Goal: Task Accomplishment & Management: Complete application form

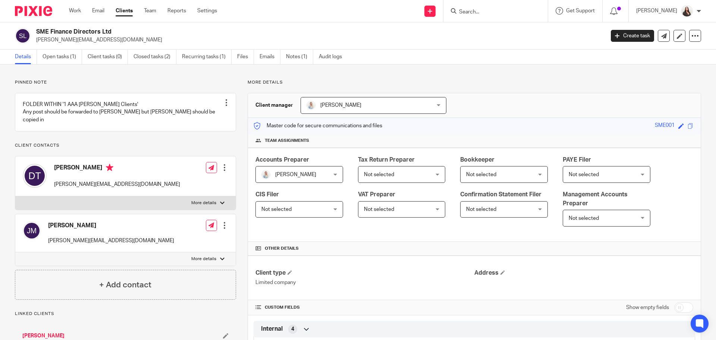
click at [506, 10] on input "Search" at bounding box center [491, 12] width 67 height 7
click at [436, 10] on link at bounding box center [429, 11] width 11 height 11
click at [125, 12] on link "Clients" at bounding box center [124, 10] width 17 height 7
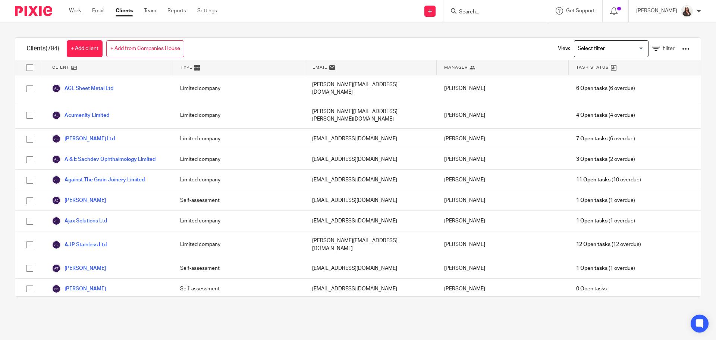
click at [156, 46] on link "+ Add from Companies House" at bounding box center [145, 48] width 78 height 17
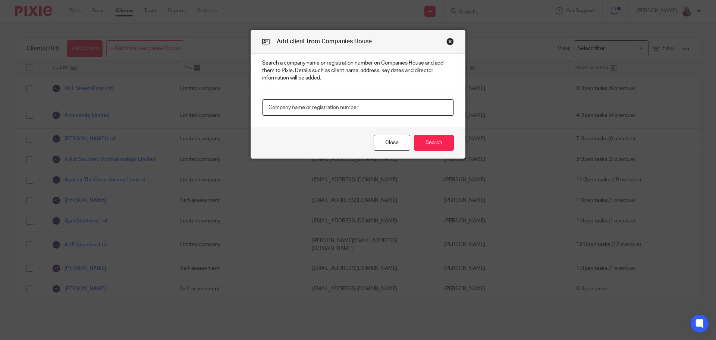
click at [332, 110] on input "text" at bounding box center [358, 107] width 192 height 17
type input "HMS automated"
click at [429, 150] on button "Search" at bounding box center [434, 143] width 40 height 16
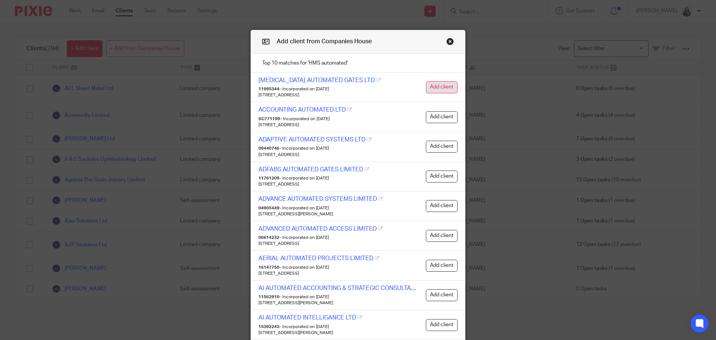
click at [436, 86] on button "Add client" at bounding box center [442, 87] width 32 height 12
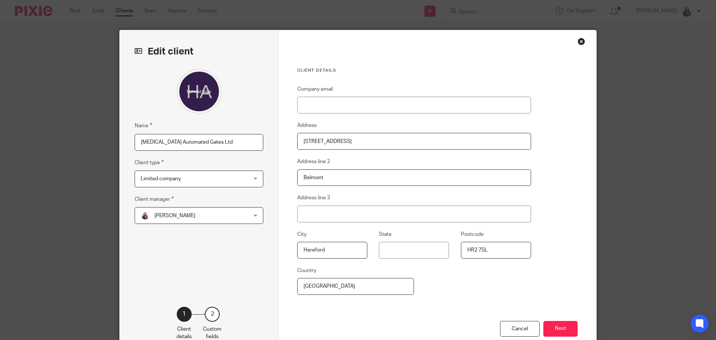
click at [174, 210] on span "[PERSON_NAME]" at bounding box center [190, 215] width 98 height 16
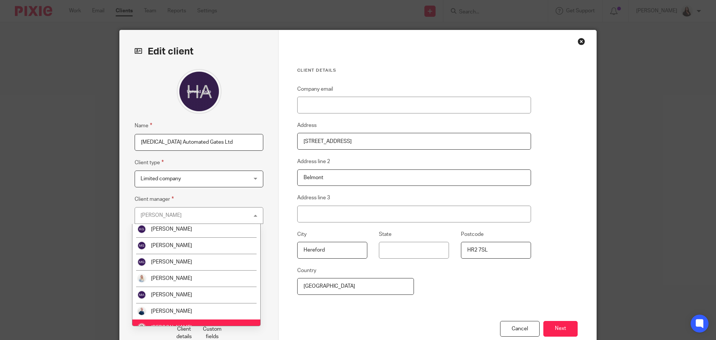
scroll to position [93, 0]
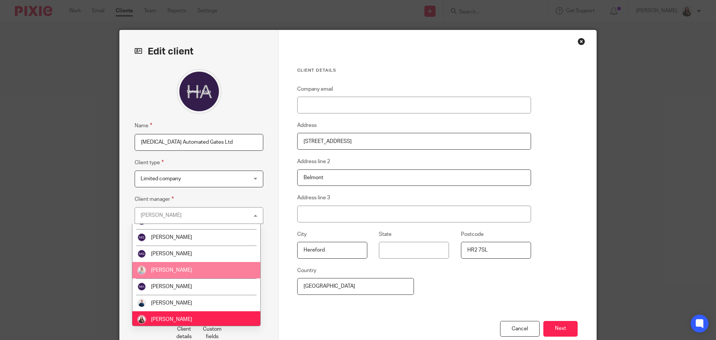
click at [166, 272] on span "[PERSON_NAME]" at bounding box center [171, 269] width 41 height 5
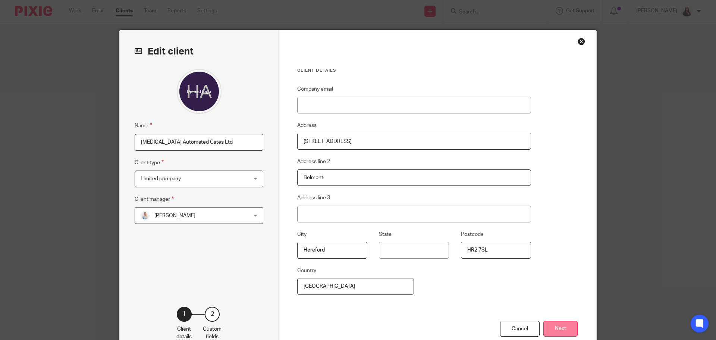
click at [564, 331] on button "Next" at bounding box center [560, 329] width 34 height 16
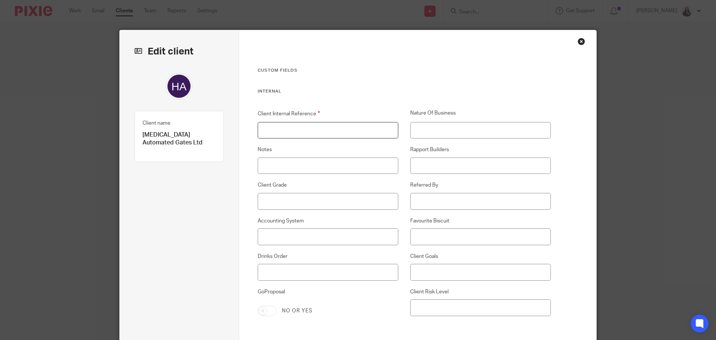
click at [306, 128] on input "Client Internal Reference" at bounding box center [328, 130] width 141 height 17
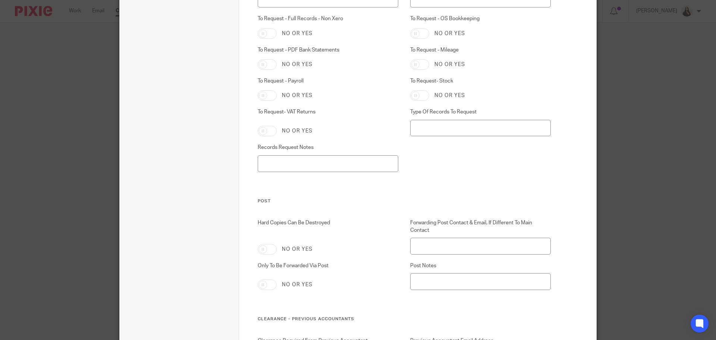
scroll to position [2690, 0]
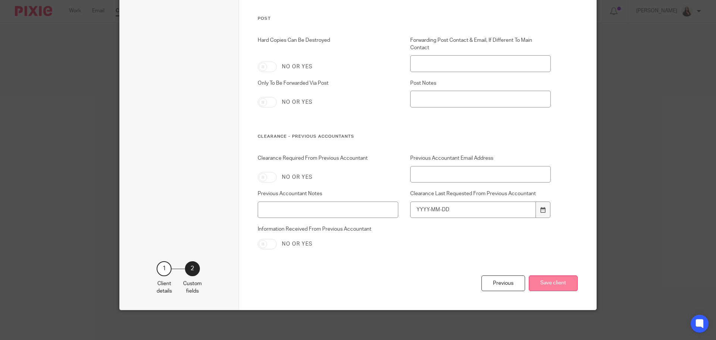
type input "HMS001"
click at [550, 279] on button "Save client" at bounding box center [553, 283] width 49 height 16
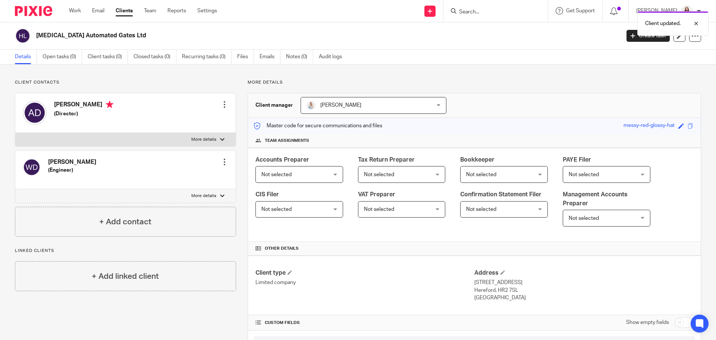
click at [326, 182] on span "Not selected" at bounding box center [293, 174] width 65 height 16
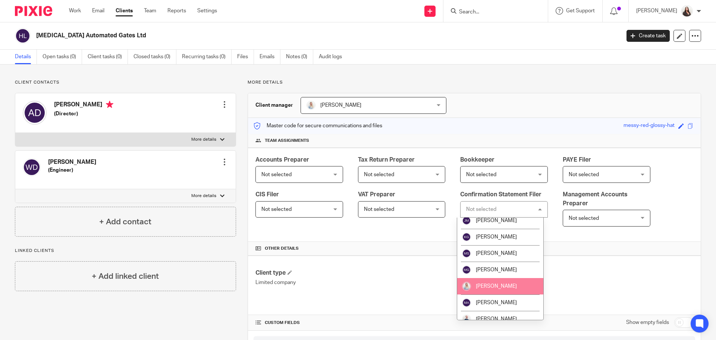
scroll to position [89, 0]
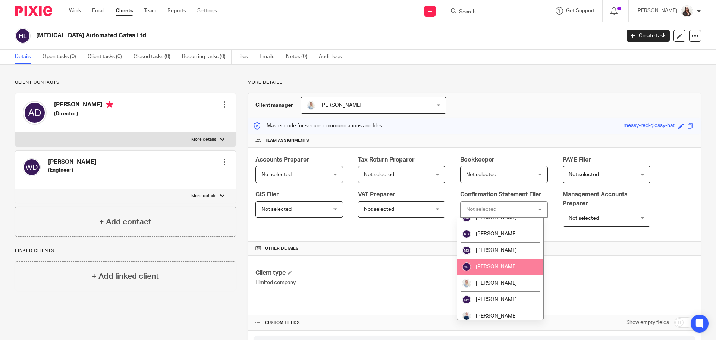
click at [492, 264] on span "[PERSON_NAME]" at bounding box center [496, 266] width 41 height 5
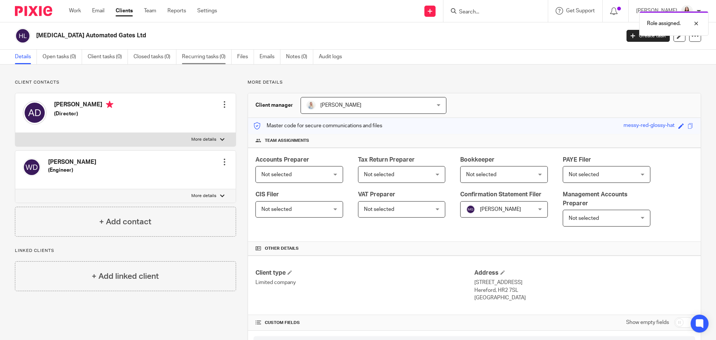
click at [202, 58] on link "Recurring tasks (0)" at bounding box center [207, 57] width 50 height 15
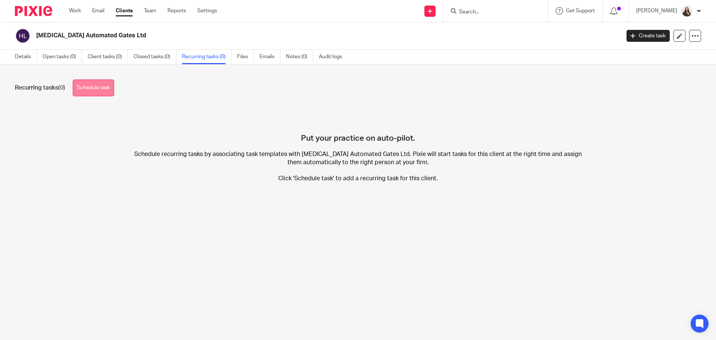
click at [91, 90] on link "Schedule task" at bounding box center [93, 87] width 41 height 17
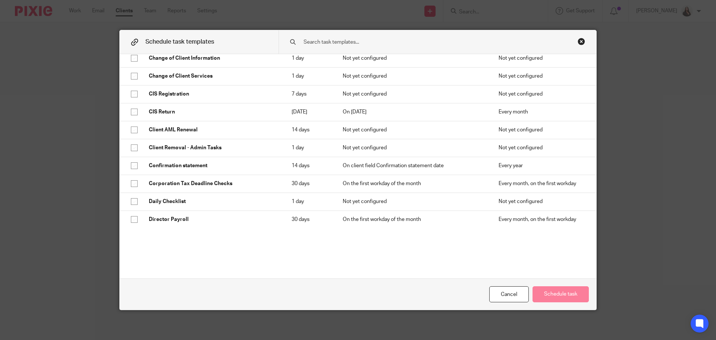
scroll to position [186, 0]
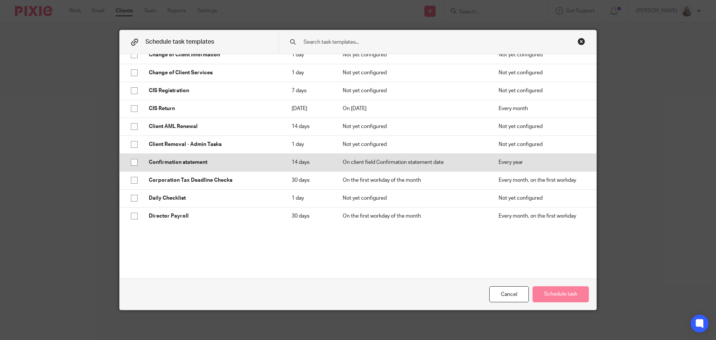
click at [182, 165] on p "Confirmation statement" at bounding box center [213, 162] width 128 height 7
checkbox input "true"
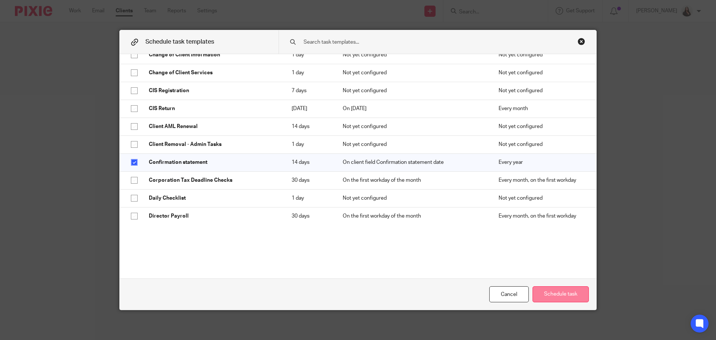
click at [571, 295] on button "Schedule task" at bounding box center [561, 294] width 56 height 16
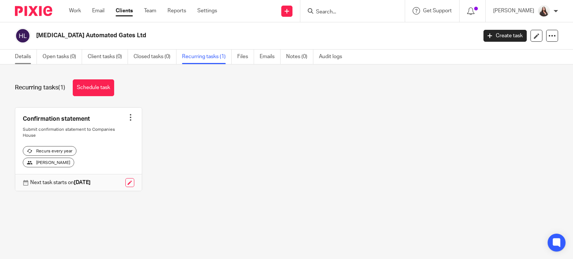
click at [20, 57] on link "Details" at bounding box center [26, 57] width 22 height 15
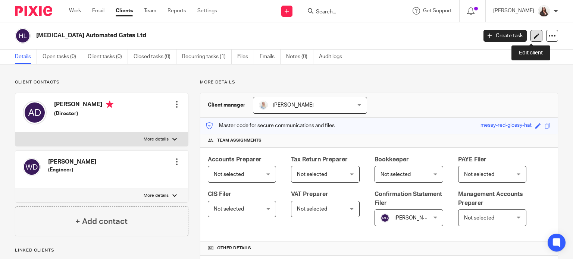
click at [534, 37] on icon at bounding box center [537, 36] width 6 height 6
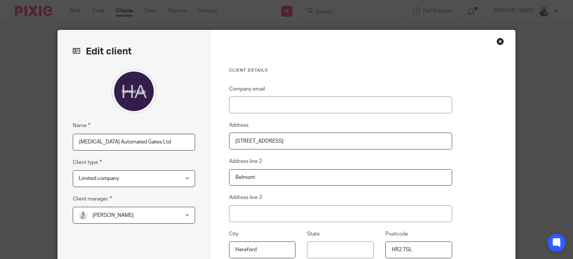
click at [85, 141] on input "Hms Automated Gates Ltd" at bounding box center [134, 142] width 122 height 17
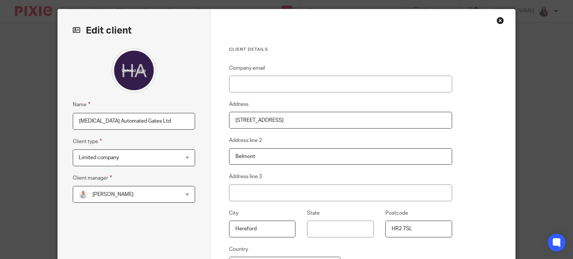
scroll to position [125, 0]
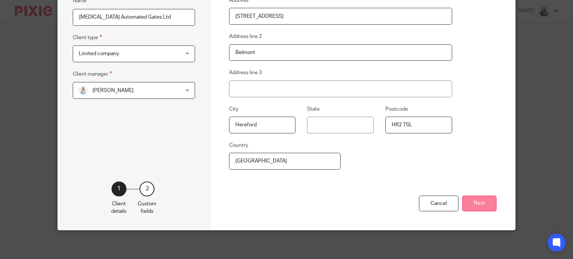
type input "[MEDICAL_DATA] Automated Gates Ltd"
click at [486, 200] on button "Next" at bounding box center [479, 204] width 34 height 16
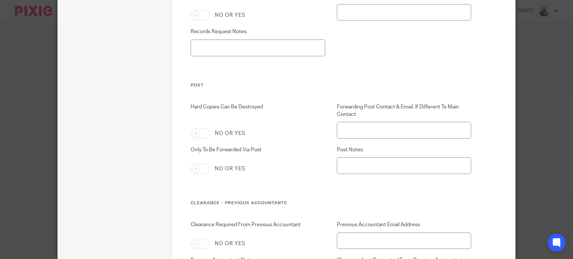
scroll to position [2771, 0]
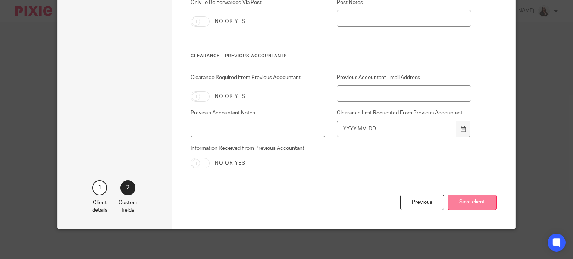
click at [478, 198] on button "Save client" at bounding box center [472, 203] width 49 height 16
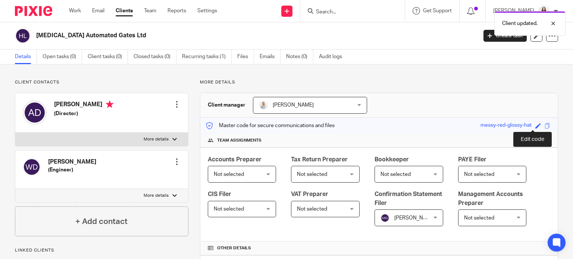
click at [535, 127] on span at bounding box center [538, 126] width 6 height 6
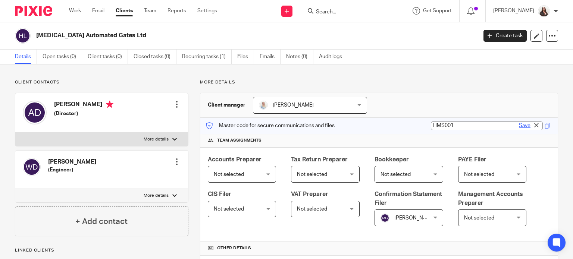
type input "HMS001"
click at [519, 127] on link "Save" at bounding box center [525, 125] width 12 height 7
type input "HMS001"
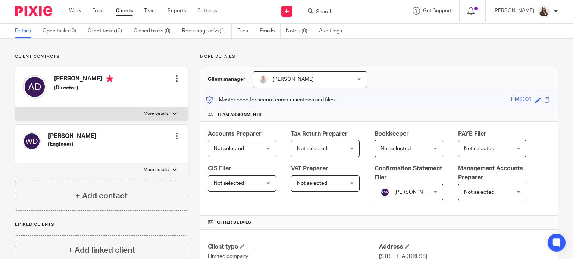
scroll to position [28, 0]
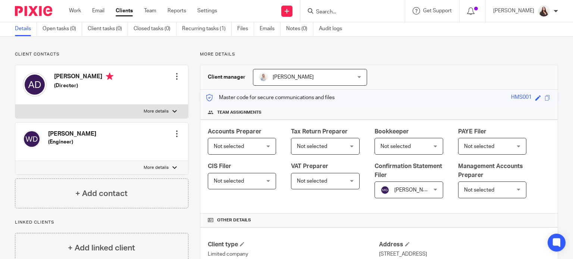
click at [176, 78] on div at bounding box center [176, 76] width 7 height 7
click at [139, 91] on link "Edit contact" at bounding box center [141, 92] width 71 height 11
click at [134, 91] on link "Edit contact" at bounding box center [141, 92] width 71 height 11
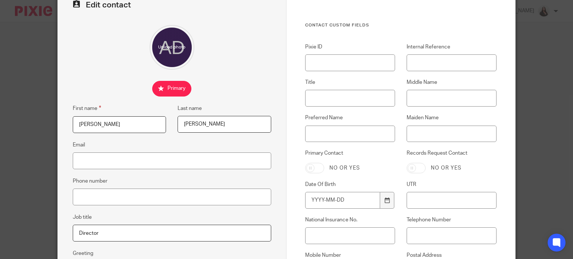
scroll to position [46, 0]
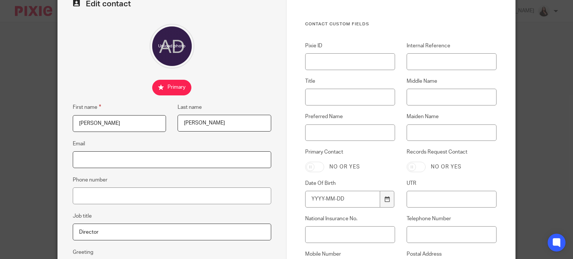
click at [94, 161] on input "Email" at bounding box center [172, 159] width 198 height 17
click at [424, 62] on input "Internal Reference" at bounding box center [452, 61] width 90 height 17
type input "HMS001-AD"
click at [418, 95] on input "Middle Name" at bounding box center [452, 97] width 90 height 17
type input "Joy"
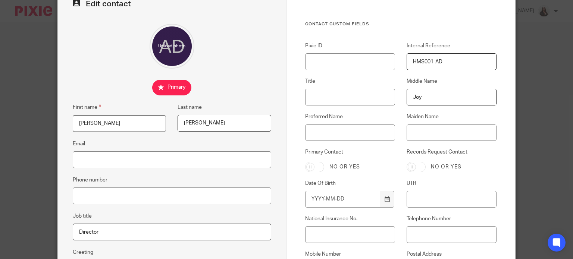
click at [192, 122] on input "[PERSON_NAME]" at bounding box center [225, 123] width 94 height 17
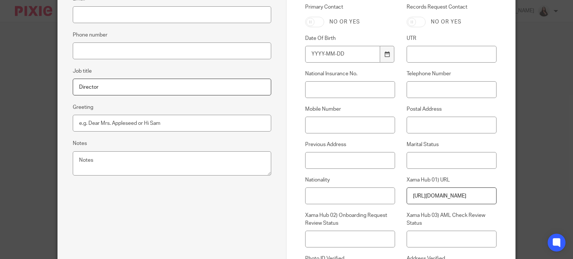
scroll to position [161, 0]
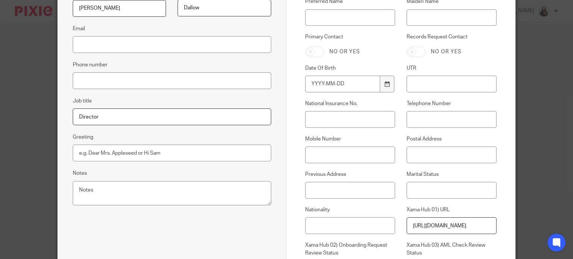
type input "Dallow"
click at [85, 40] on input "Email" at bounding box center [172, 44] width 198 height 17
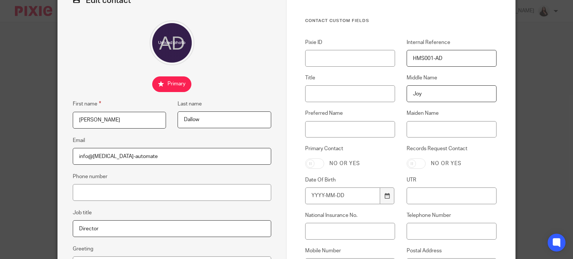
scroll to position [59, 0]
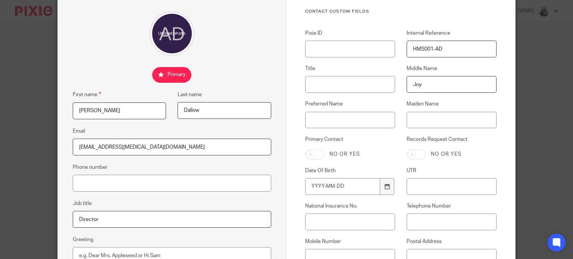
type input "[EMAIL_ADDRESS][MEDICAL_DATA][DOMAIN_NAME]"
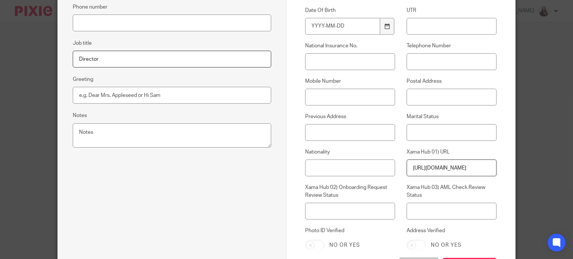
scroll to position [283, 0]
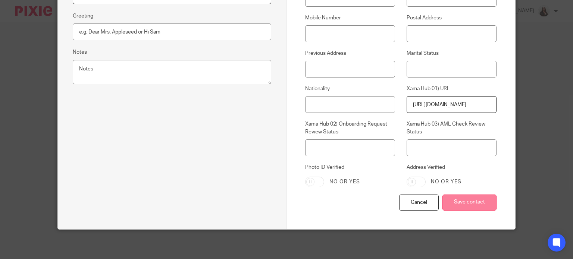
click at [474, 199] on input "Save contact" at bounding box center [469, 203] width 54 height 16
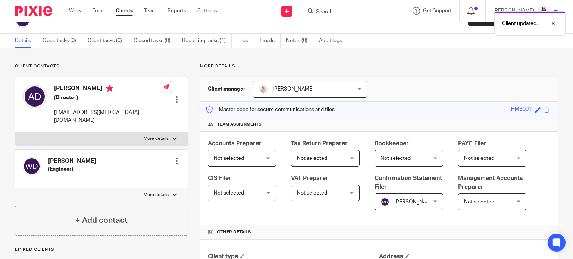
scroll to position [19, 0]
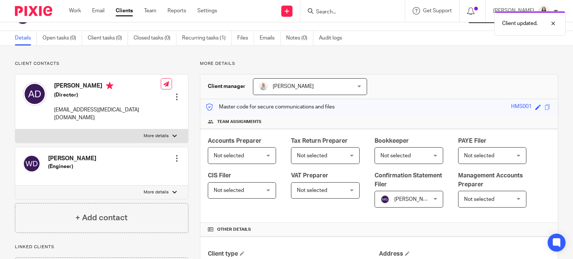
click at [176, 155] on div at bounding box center [176, 158] width 7 height 7
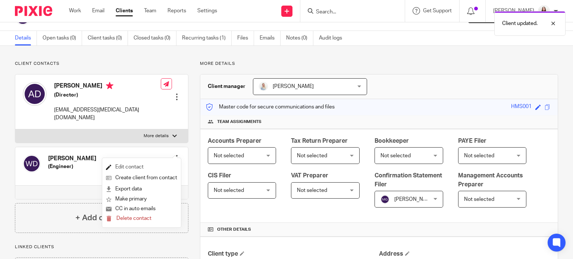
click at [125, 167] on link "Edit contact" at bounding box center [141, 167] width 71 height 11
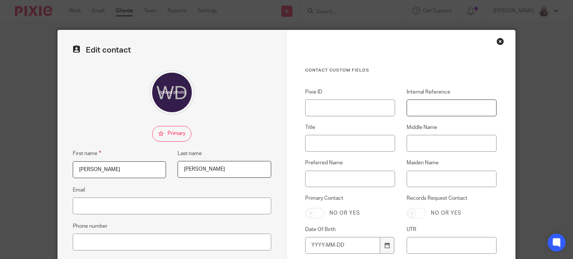
click at [419, 104] on input "Internal Reference" at bounding box center [452, 108] width 90 height 17
type input "HMS001-WD"
click at [416, 142] on input "Middle Name" at bounding box center [452, 143] width 90 height 17
type input "Francis"
click at [200, 168] on input "Francis Dallow" at bounding box center [225, 169] width 94 height 17
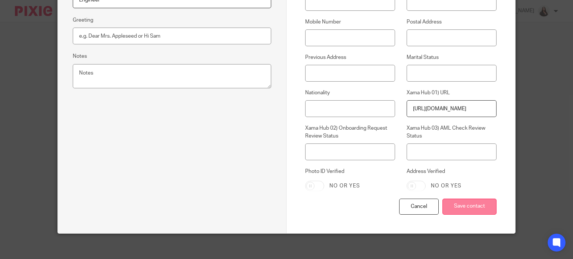
scroll to position [283, 0]
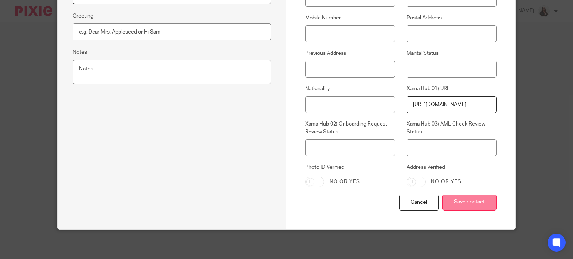
type input "Dallow"
click at [476, 198] on input "Save contact" at bounding box center [469, 203] width 54 height 16
click at [471, 200] on input "Save contact" at bounding box center [469, 203] width 54 height 16
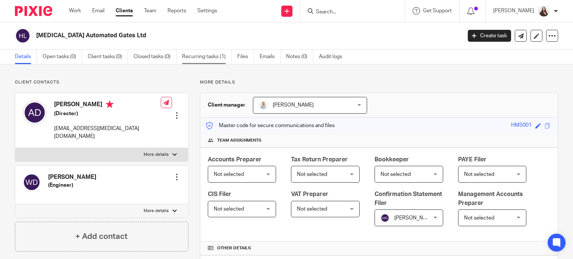
click at [191, 55] on link "Recurring tasks (1)" at bounding box center [207, 57] width 50 height 15
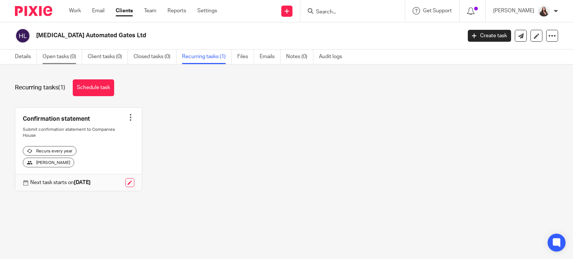
click at [56, 55] on link "Open tasks (0)" at bounding box center [63, 57] width 40 height 15
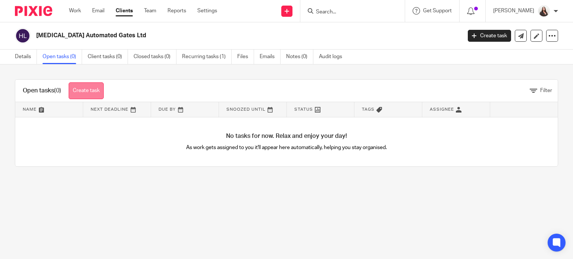
click at [83, 87] on link "Create task" at bounding box center [86, 90] width 35 height 17
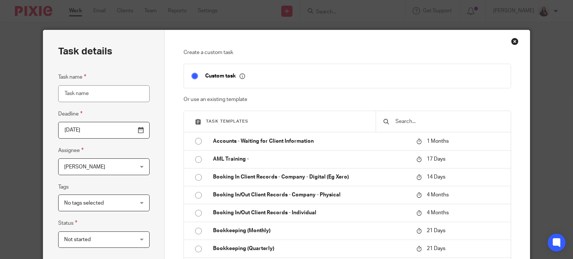
click at [100, 167] on span "[PERSON_NAME]" at bounding box center [98, 167] width 68 height 16
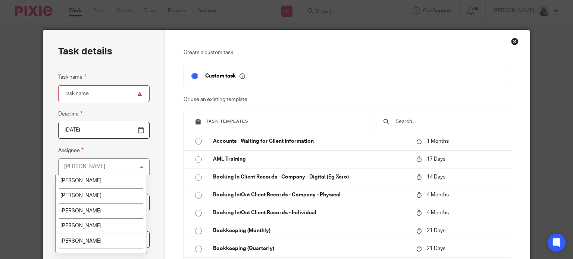
scroll to position [93, 0]
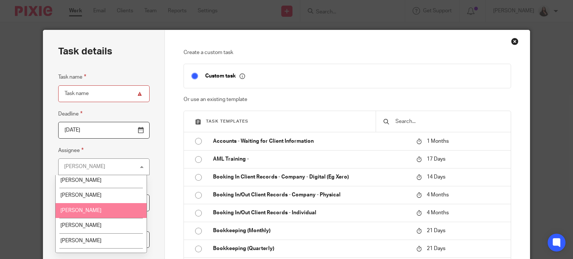
click at [82, 208] on li "[PERSON_NAME]" at bounding box center [101, 210] width 91 height 15
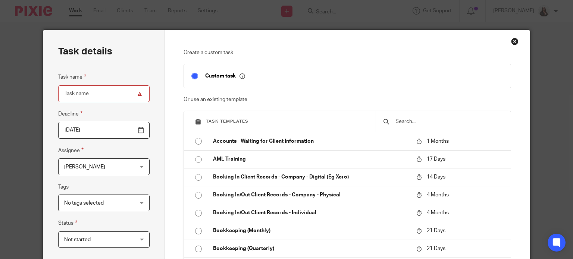
click at [138, 132] on input "2025-08-22" at bounding box center [103, 130] width 91 height 17
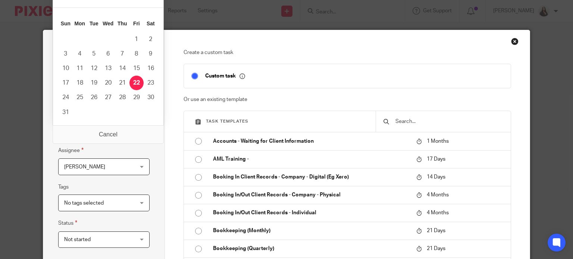
click at [118, 138] on input "2025-08-22" at bounding box center [103, 130] width 91 height 17
click at [113, 129] on input "2025-08-22" at bounding box center [103, 130] width 91 height 17
drag, startPoint x: 235, startPoint y: 25, endPoint x: 194, endPoint y: 90, distance: 76.4
click at [234, 25] on div "Task details Task name Deadline 2025-08-22 Assignee Marian Go Marian Go Client …" at bounding box center [286, 129] width 573 height 259
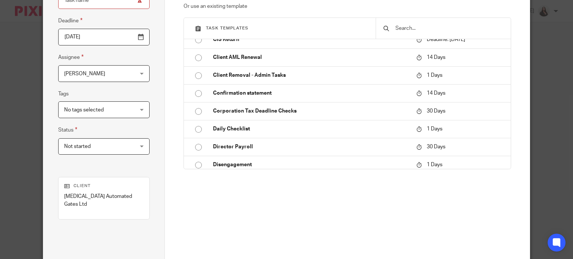
scroll to position [242, 0]
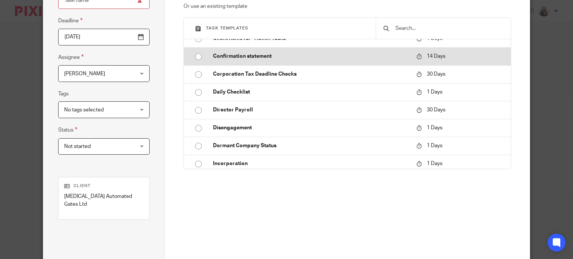
click at [229, 60] on p "Confirmation statement" at bounding box center [311, 56] width 196 height 7
type input "2025-09-05"
type input "Confirmation statement"
checkbox input "false"
radio input "true"
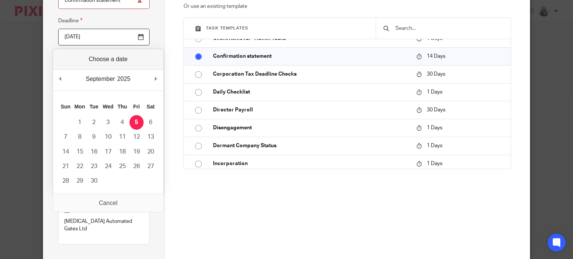
click at [138, 36] on input "2025-09-05" at bounding box center [103, 37] width 91 height 17
type input "2025-05-27"
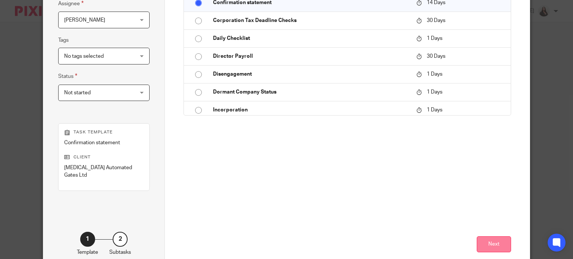
scroll to position [149, 0]
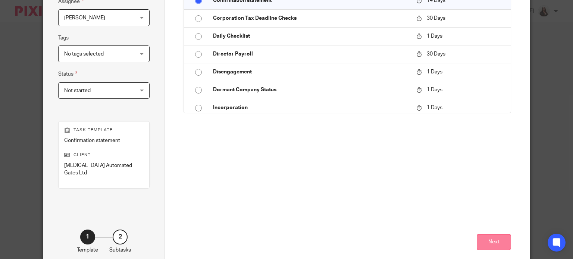
click at [498, 237] on button "Next" at bounding box center [494, 242] width 34 height 16
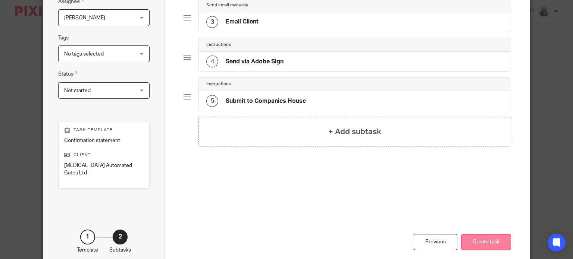
click at [496, 234] on button "Create task" at bounding box center [486, 242] width 50 height 16
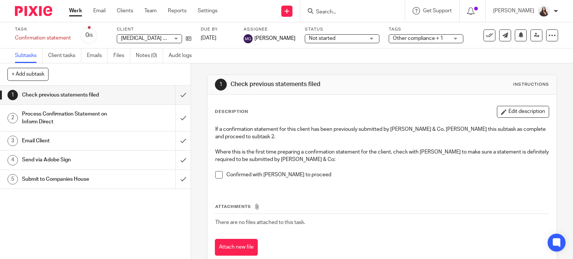
click at [76, 13] on link "Work" at bounding box center [75, 10] width 13 height 7
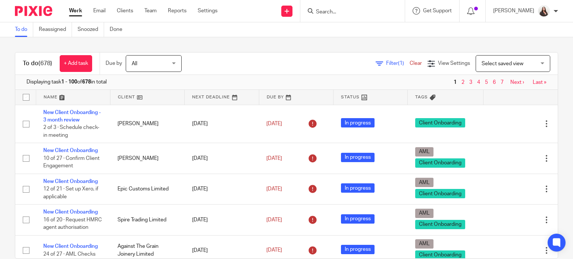
click at [339, 10] on input "Search" at bounding box center [348, 12] width 67 height 7
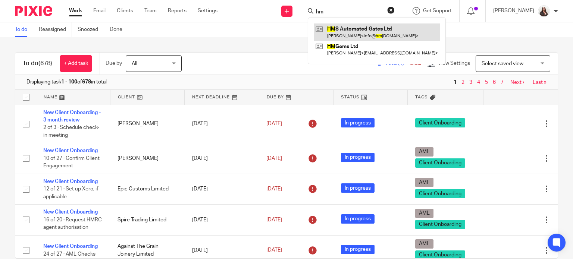
type input "hm"
click at [382, 35] on link at bounding box center [377, 31] width 126 height 17
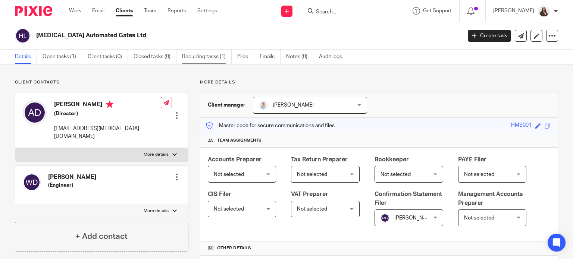
click at [200, 59] on link "Recurring tasks (1)" at bounding box center [207, 57] width 50 height 15
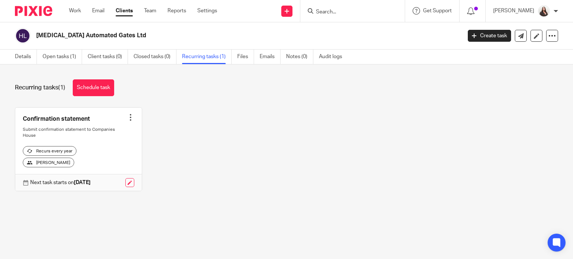
click at [65, 56] on link "Open tasks (1)" at bounding box center [63, 57] width 40 height 15
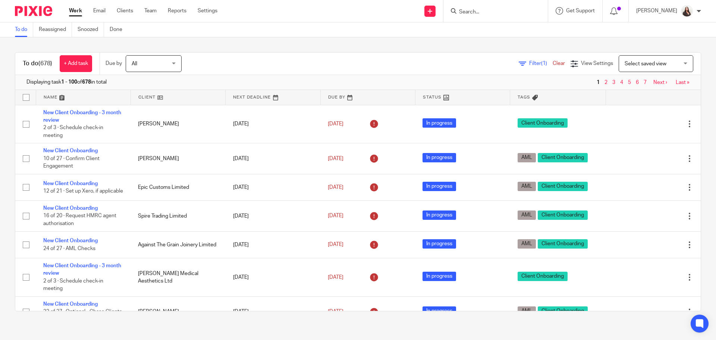
click at [529, 63] on span "Filter (1)" at bounding box center [540, 63] width 23 height 5
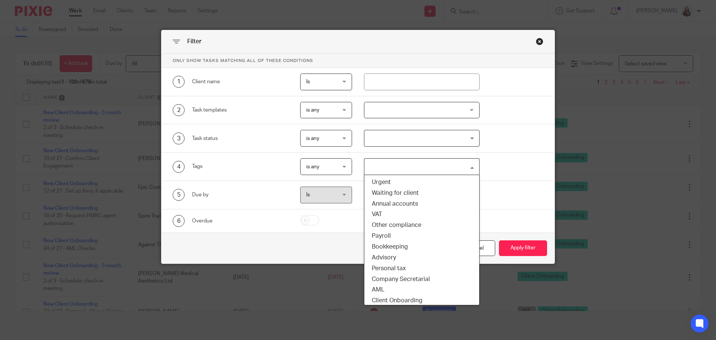
click at [387, 161] on input "Search for option" at bounding box center [420, 166] width 110 height 13
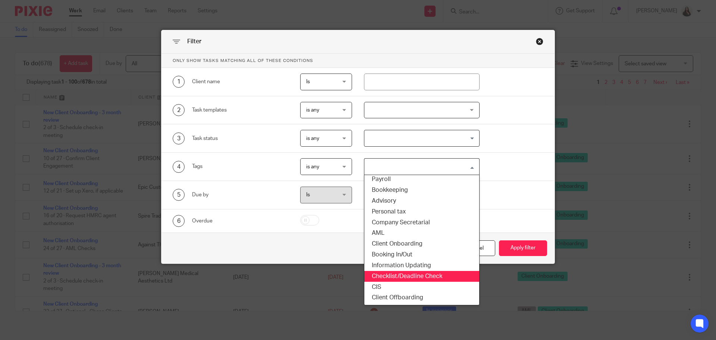
click at [407, 275] on li "Checklist/Deadline Check" at bounding box center [421, 276] width 115 height 11
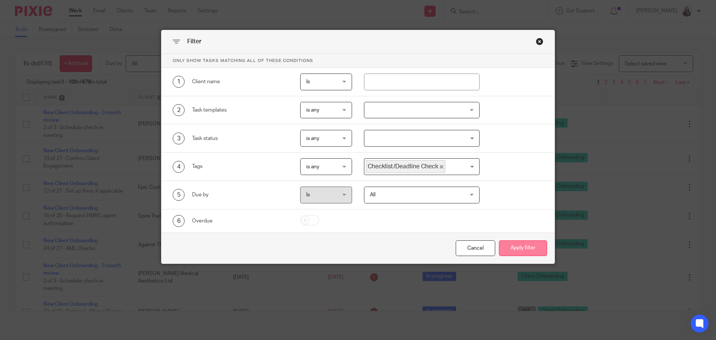
click at [528, 254] on button "Apply filter" at bounding box center [523, 248] width 48 height 16
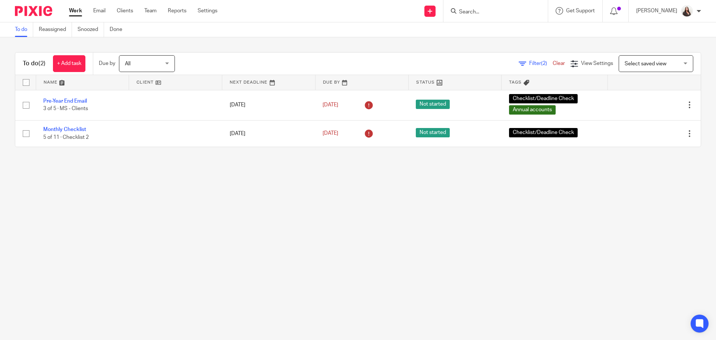
click at [529, 64] on span "Filter (2)" at bounding box center [540, 63] width 23 height 5
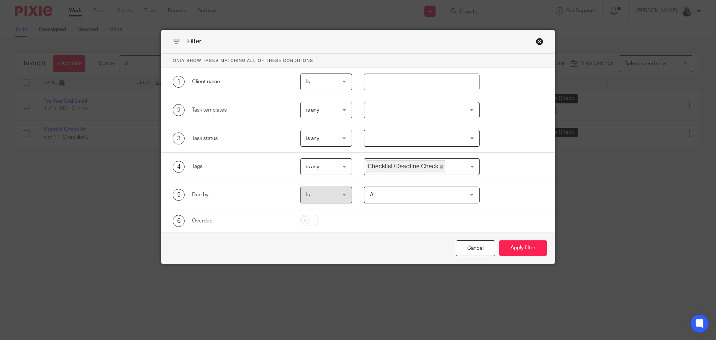
click at [440, 168] on icon "Deselect Checklist/Deadline Check" at bounding box center [442, 167] width 4 height 4
click at [420, 167] on input "Search for option" at bounding box center [420, 166] width 110 height 13
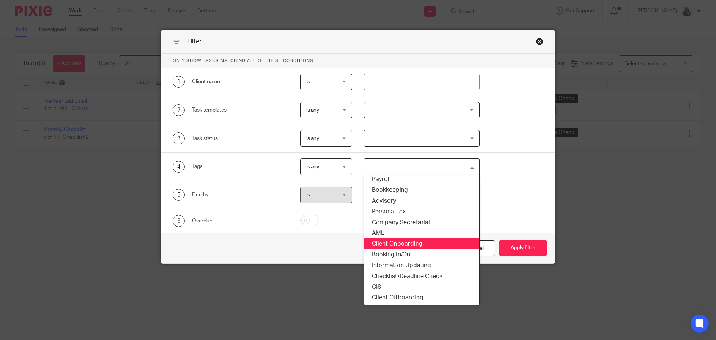
scroll to position [56, 0]
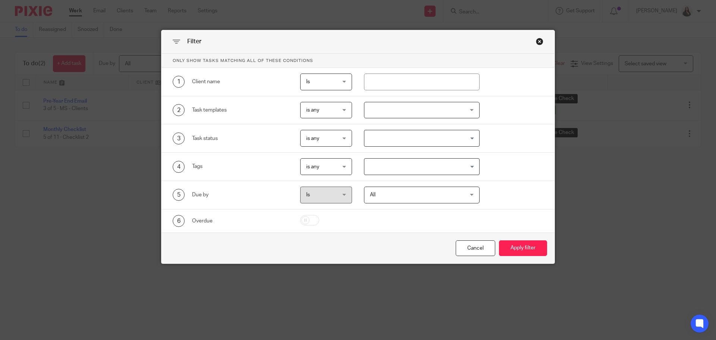
click at [382, 109] on div at bounding box center [422, 110] width 116 height 17
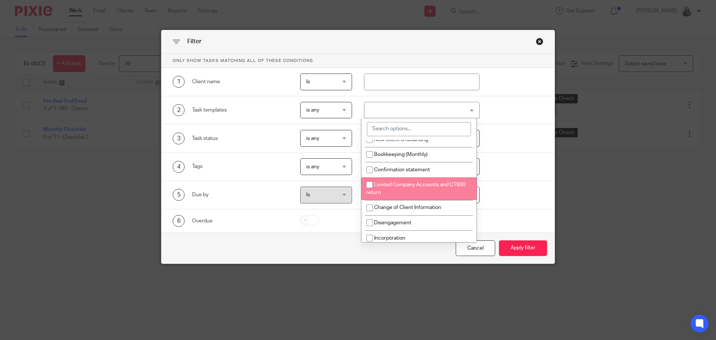
scroll to position [9, 0]
click at [396, 194] on li "Limited Company Accounts and CT600 return" at bounding box center [418, 187] width 115 height 23
checkbox input "true"
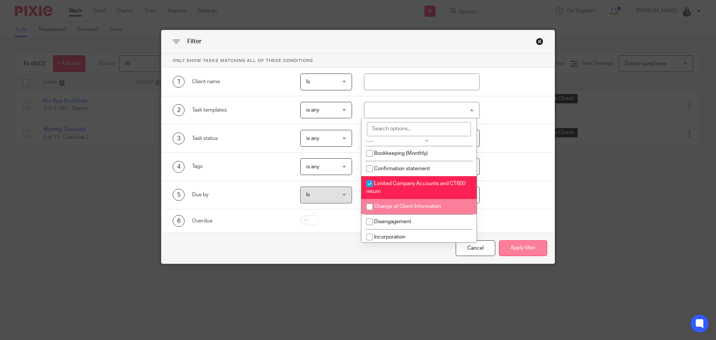
click at [529, 247] on button "Apply filter" at bounding box center [523, 248] width 48 height 16
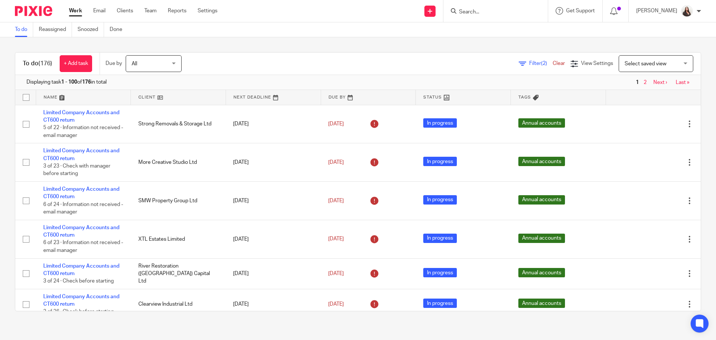
click at [342, 95] on link at bounding box center [368, 97] width 95 height 15
click at [363, 98] on link at bounding box center [368, 97] width 95 height 15
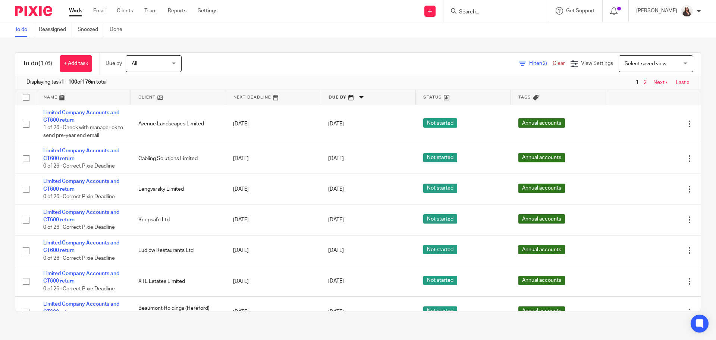
click at [488, 10] on input "Search" at bounding box center [491, 12] width 67 height 7
type input "gretton"
click at [522, 34] on link at bounding box center [527, 31] width 141 height 17
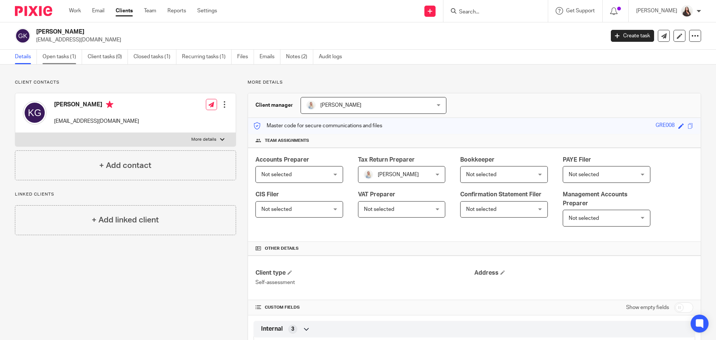
click at [66, 59] on link "Open tasks (1)" at bounding box center [63, 57] width 40 height 15
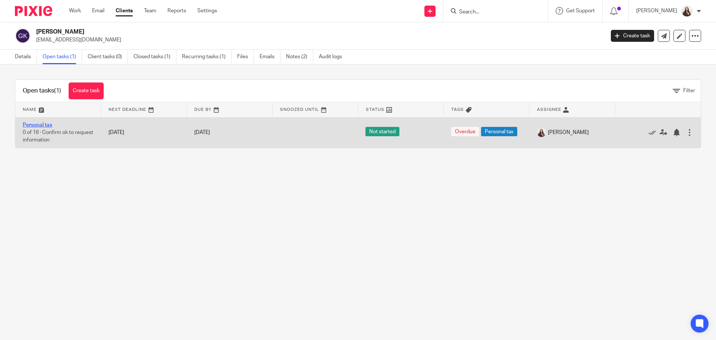
click at [44, 123] on link "Personal tax" at bounding box center [37, 124] width 29 height 5
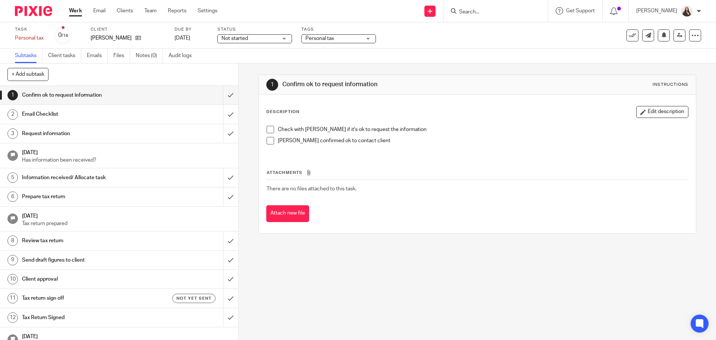
drag, startPoint x: 267, startPoint y: 129, endPoint x: 268, endPoint y: 139, distance: 10.5
click at [267, 130] on span at bounding box center [270, 129] width 7 height 7
drag, startPoint x: 269, startPoint y: 141, endPoint x: 239, endPoint y: 106, distance: 46.0
click at [269, 140] on span at bounding box center [270, 140] width 7 height 7
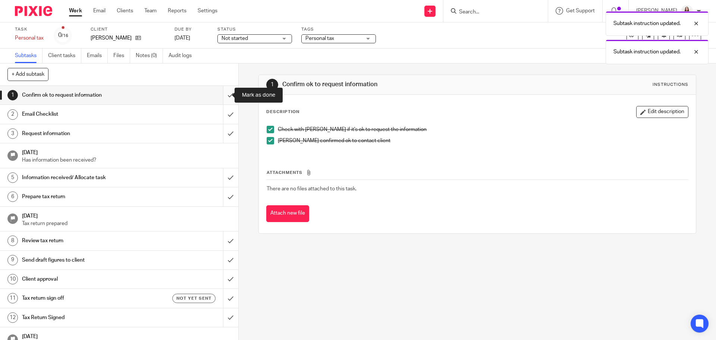
click at [224, 95] on input "submit" at bounding box center [119, 95] width 238 height 19
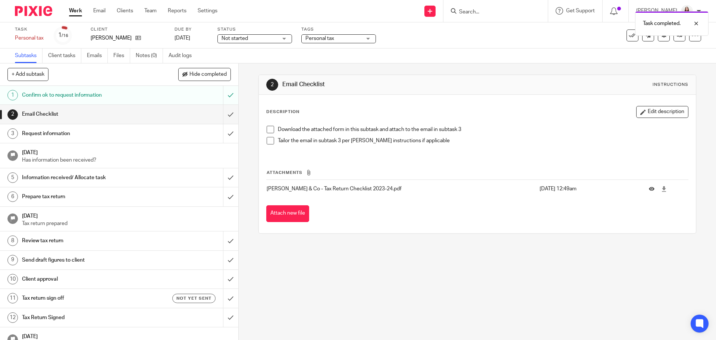
click at [268, 140] on span at bounding box center [270, 140] width 7 height 7
click at [267, 128] on span at bounding box center [270, 129] width 7 height 7
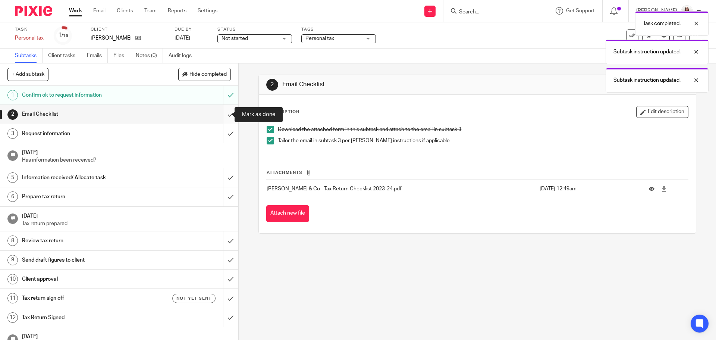
click at [222, 113] on input "submit" at bounding box center [119, 114] width 238 height 19
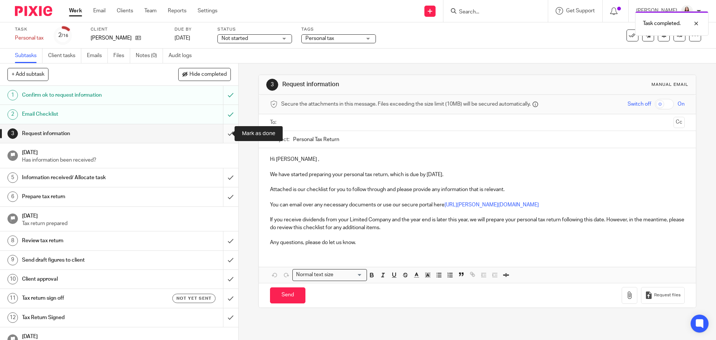
click at [223, 133] on input "submit" at bounding box center [119, 133] width 238 height 19
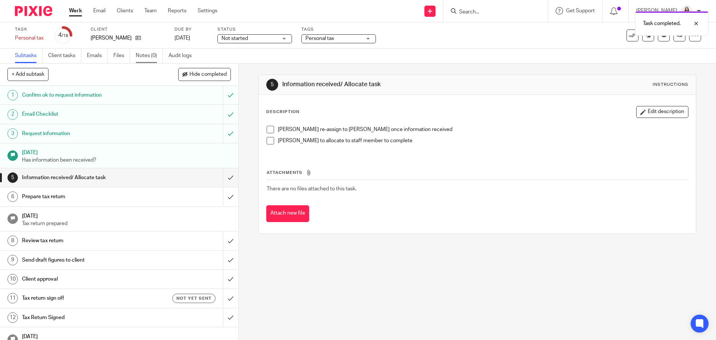
click at [144, 57] on link "Notes (0)" at bounding box center [149, 55] width 27 height 15
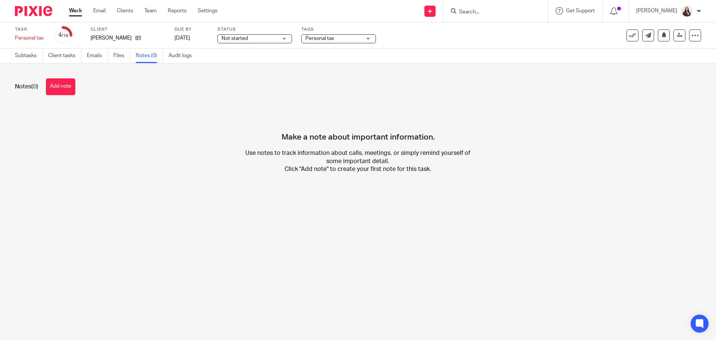
click at [55, 86] on button "Add note" at bounding box center [60, 86] width 29 height 17
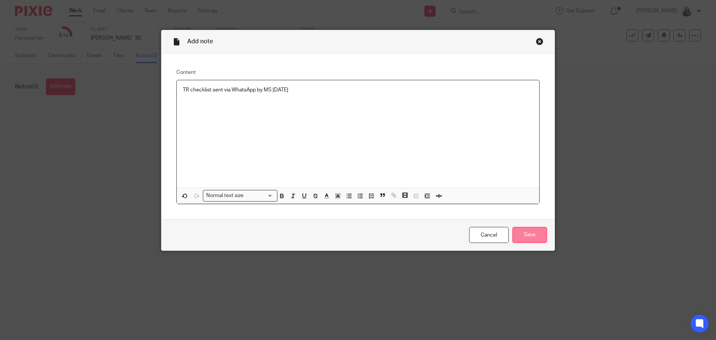
click at [533, 228] on input "Save" at bounding box center [529, 235] width 35 height 16
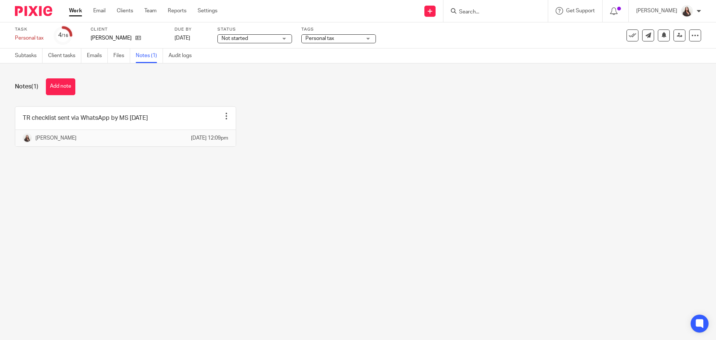
click at [484, 12] on input "Search" at bounding box center [491, 12] width 67 height 7
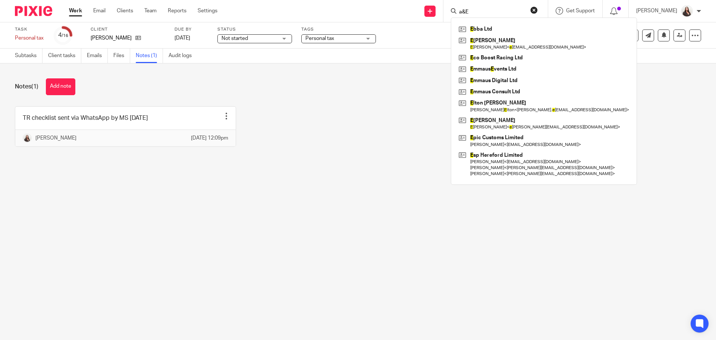
click at [479, 12] on input "a&E" at bounding box center [491, 12] width 67 height 7
click at [476, 12] on input "a&E" at bounding box center [491, 12] width 67 height 7
click at [478, 10] on input "a &E" at bounding box center [491, 12] width 67 height 7
click at [492, 13] on input "a & E" at bounding box center [491, 12] width 67 height 7
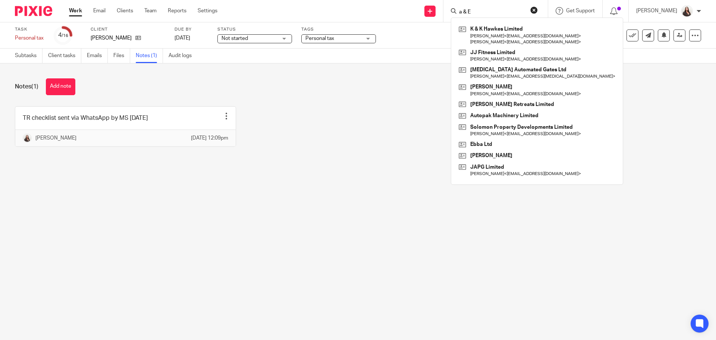
drag, startPoint x: 464, startPoint y: 10, endPoint x: 457, endPoint y: 10, distance: 6.3
click at [457, 10] on div "a & E K & K Hawkes Limited [PERSON_NAME] < [EMAIL_ADDRESS][DOMAIN_NAME] > [PERS…" at bounding box center [495, 11] width 104 height 22
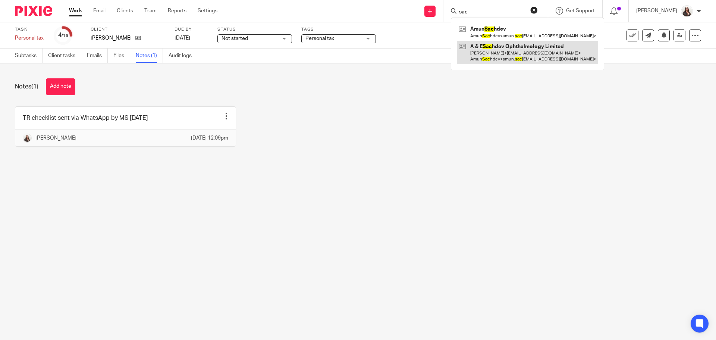
type input "sac"
click at [511, 47] on link at bounding box center [527, 52] width 141 height 23
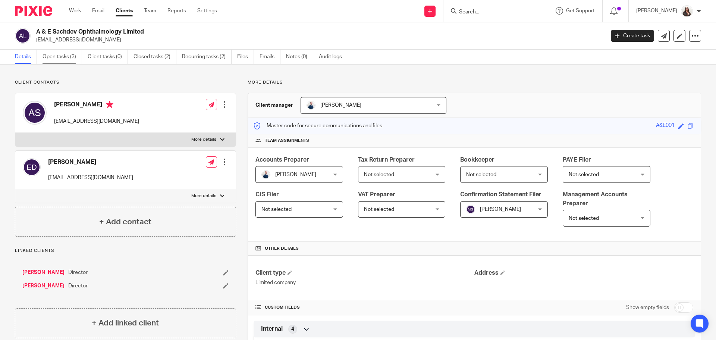
click at [56, 53] on link "Open tasks (3)" at bounding box center [63, 57] width 40 height 15
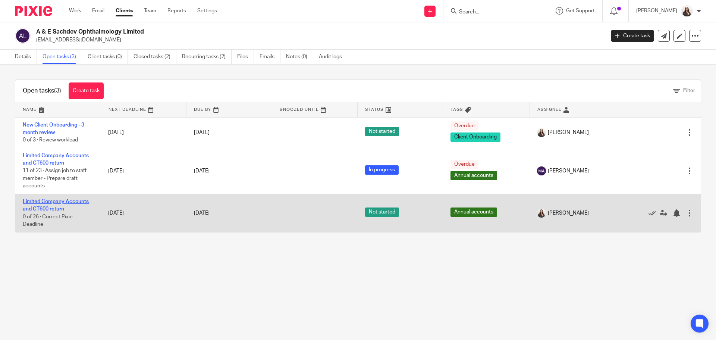
click at [43, 199] on link "Limited Company Accounts and CT600 return" at bounding box center [56, 205] width 66 height 13
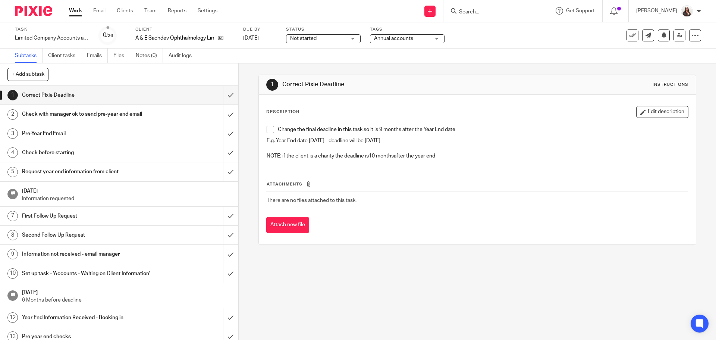
click at [268, 128] on span at bounding box center [270, 129] width 7 height 7
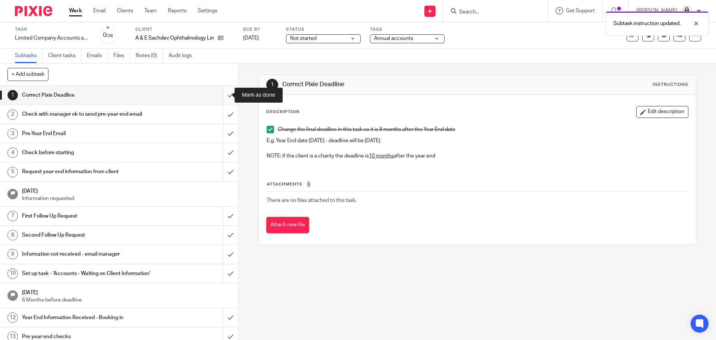
click at [224, 95] on input "submit" at bounding box center [119, 95] width 238 height 19
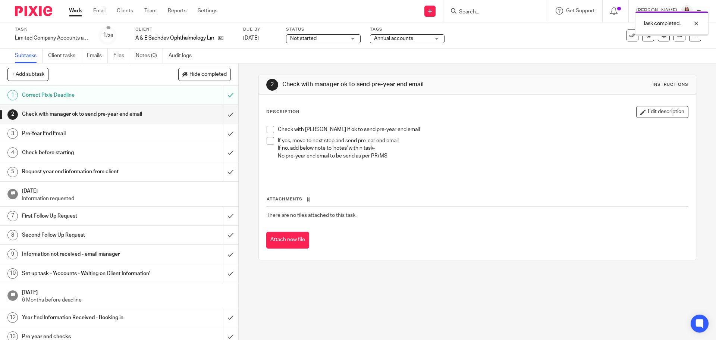
click at [269, 130] on span at bounding box center [270, 129] width 7 height 7
click at [222, 113] on input "submit" at bounding box center [119, 114] width 238 height 19
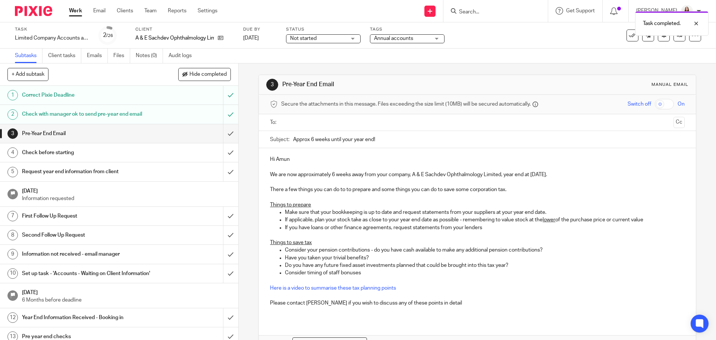
click at [165, 110] on div "Check with manager ok to send pre-year end email" at bounding box center [119, 114] width 194 height 11
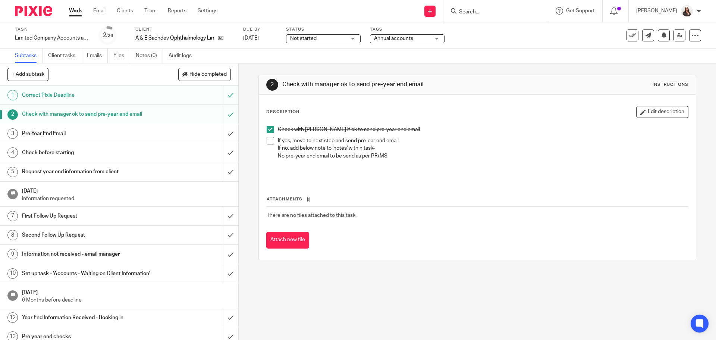
click at [270, 140] on span at bounding box center [270, 140] width 7 height 7
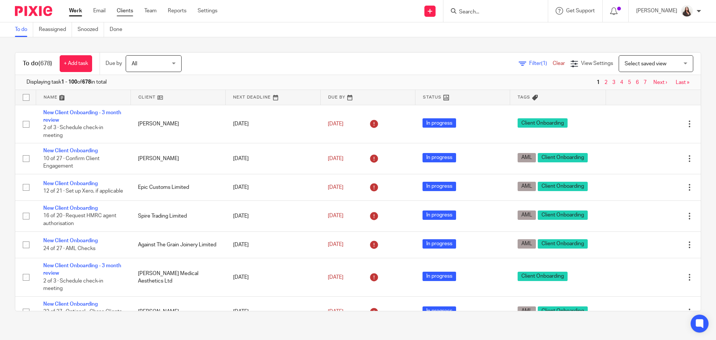
click at [129, 12] on link "Clients" at bounding box center [125, 10] width 16 height 7
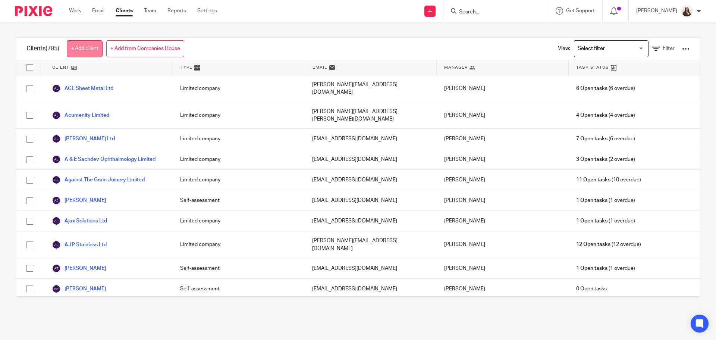
click at [77, 49] on link "+ Add client" at bounding box center [85, 48] width 36 height 17
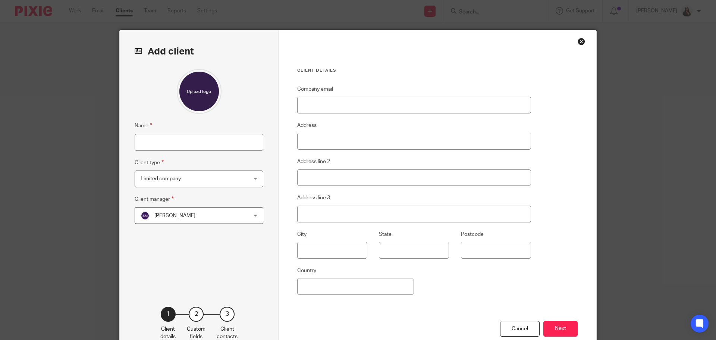
click at [190, 181] on span "Limited company" at bounding box center [190, 179] width 98 height 16
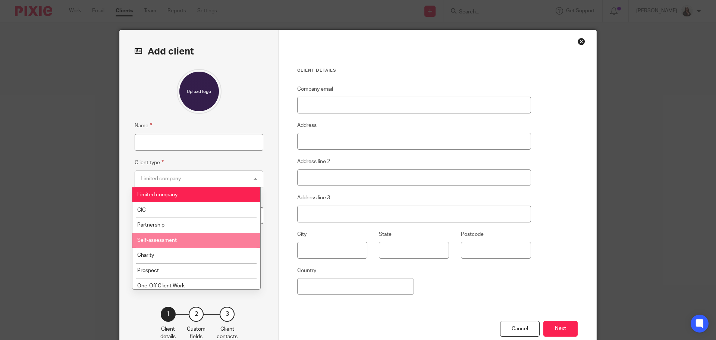
click at [160, 237] on li "Self-assessment" at bounding box center [196, 240] width 128 height 15
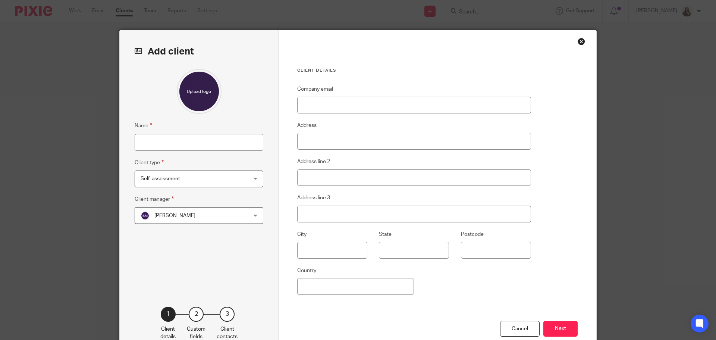
click at [156, 217] on span "[PERSON_NAME]" at bounding box center [174, 215] width 41 height 5
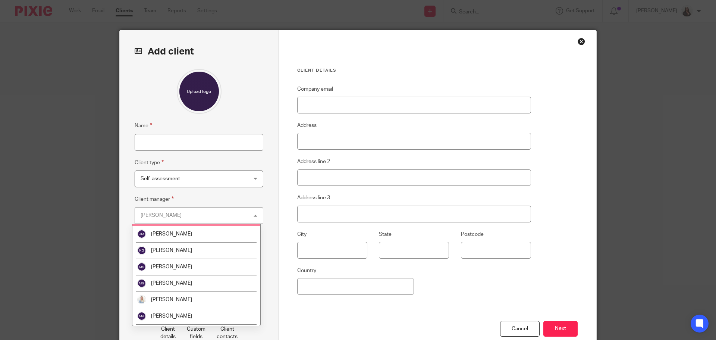
scroll to position [103, 0]
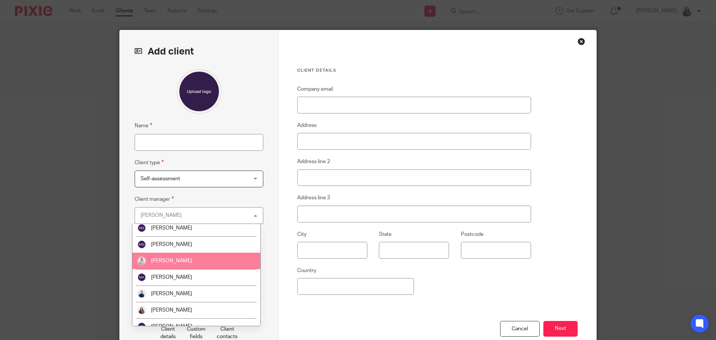
click at [167, 260] on span "[PERSON_NAME]" at bounding box center [171, 260] width 41 height 5
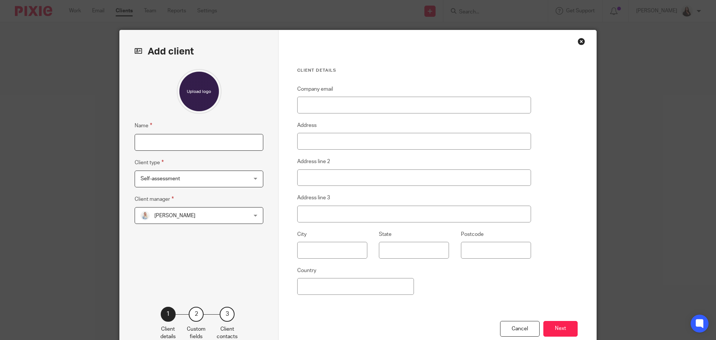
click at [161, 141] on input "Name" at bounding box center [199, 142] width 129 height 17
click at [148, 138] on input "Name" at bounding box center [199, 142] width 129 height 17
type input "[PERSON_NAME]"
click at [175, 178] on span "Self-assessment" at bounding box center [161, 178] width 40 height 5
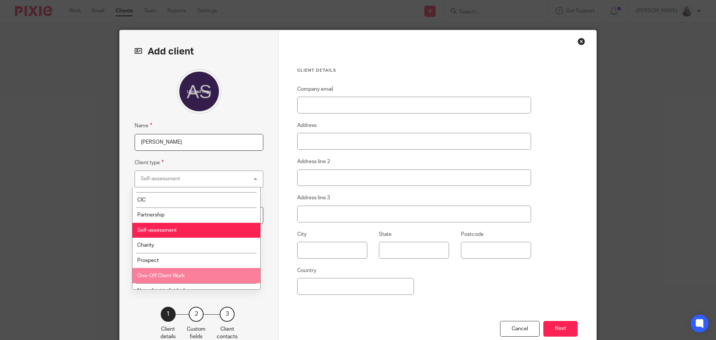
scroll to position [0, 0]
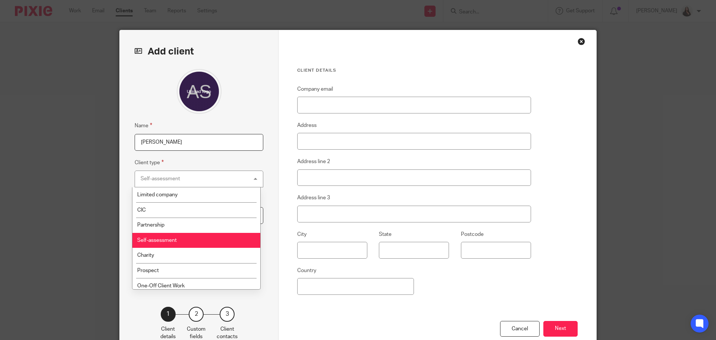
click at [178, 240] on li "Self-assessment" at bounding box center [196, 240] width 128 height 15
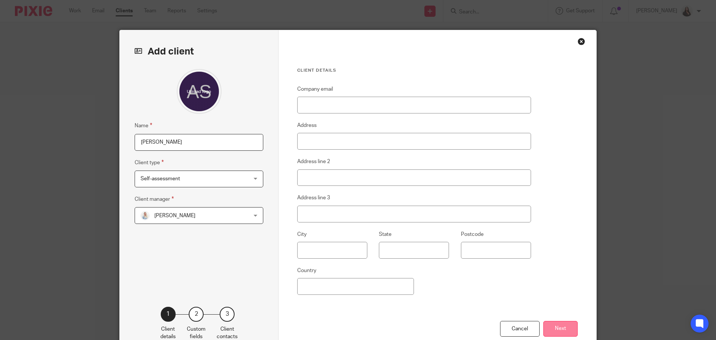
click at [555, 323] on button "Next" at bounding box center [560, 329] width 34 height 16
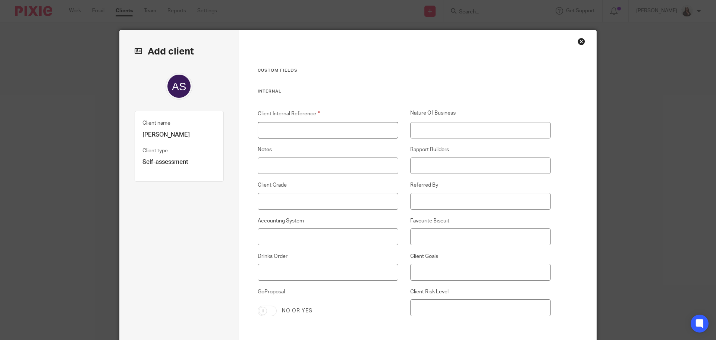
click at [277, 129] on input "Client Internal Reference" at bounding box center [328, 130] width 141 height 17
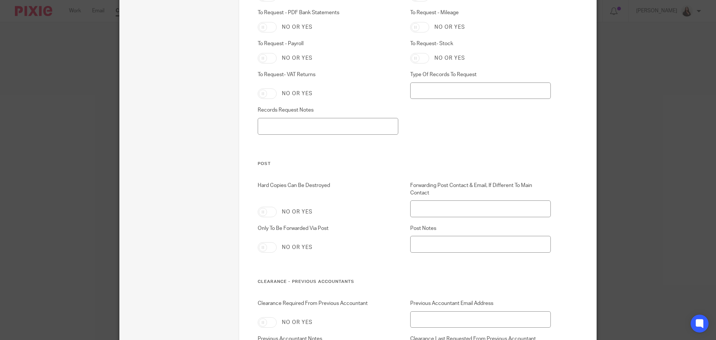
scroll to position [2690, 0]
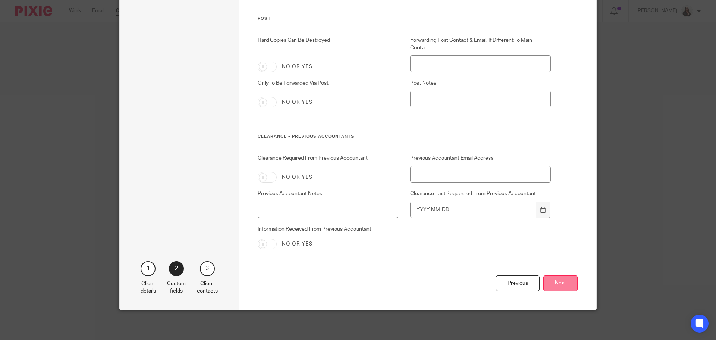
type input "WIL010"
click at [557, 283] on button "Next" at bounding box center [560, 283] width 34 height 16
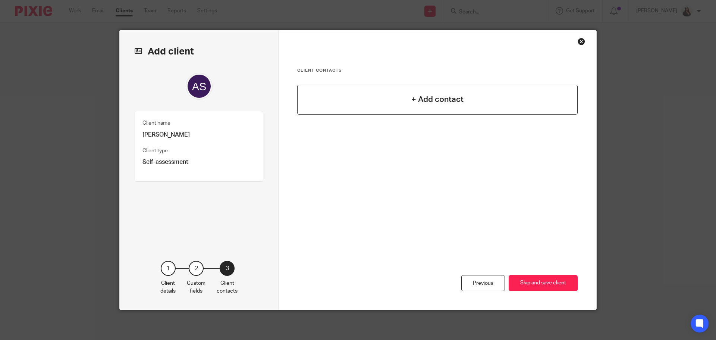
click at [422, 97] on h4 "+ Add contact" at bounding box center [437, 100] width 52 height 12
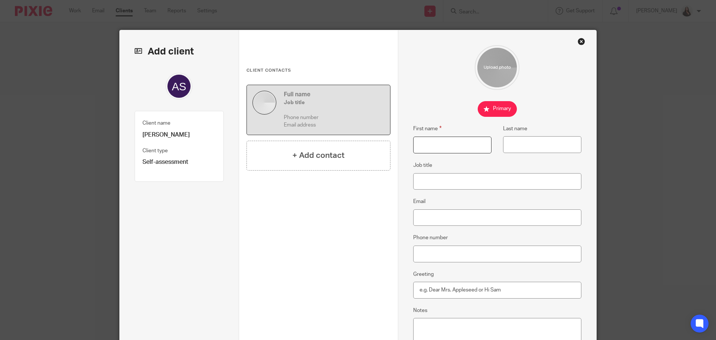
click at [435, 142] on input "First name" at bounding box center [452, 144] width 78 height 17
type input "Angela"
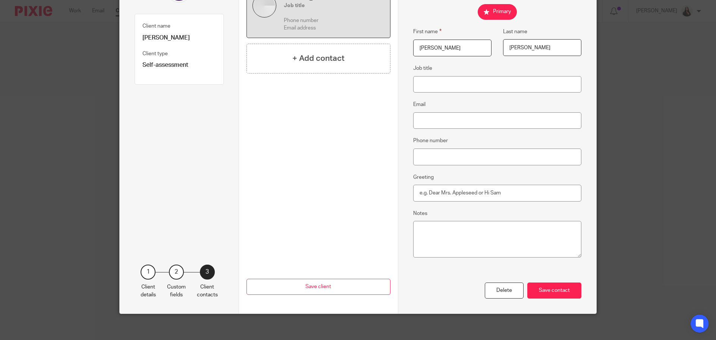
scroll to position [101, 0]
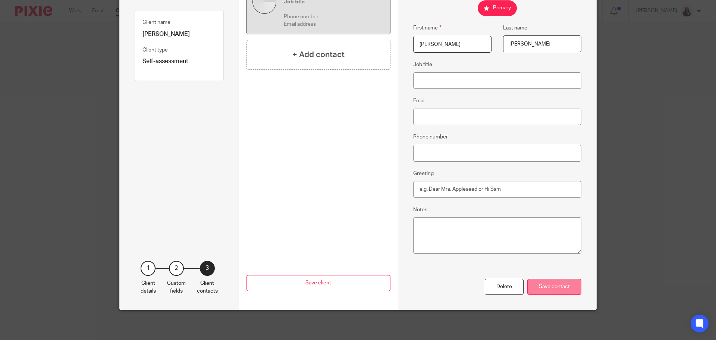
type input "Starling"
click at [562, 284] on div "Save contact" at bounding box center [554, 287] width 54 height 16
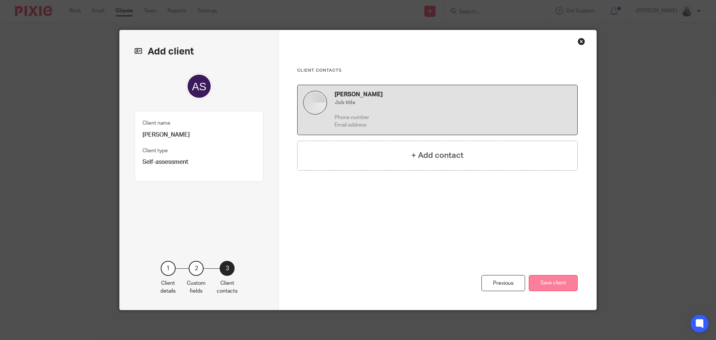
scroll to position [0, 0]
click at [560, 285] on button "Save client" at bounding box center [553, 283] width 49 height 16
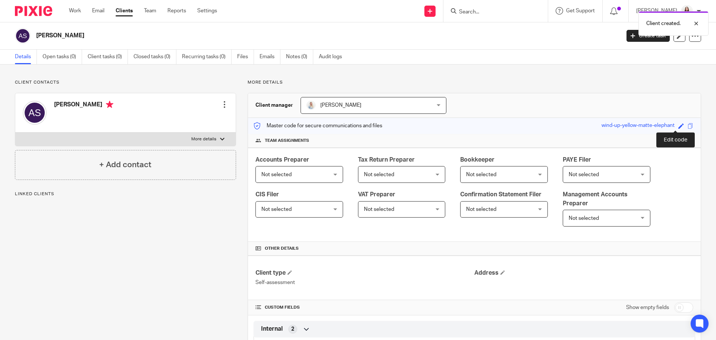
click at [678, 124] on span at bounding box center [681, 126] width 6 height 6
type input "WIL010"
click at [662, 124] on link "Save" at bounding box center [668, 125] width 12 height 7
type input "WIL010"
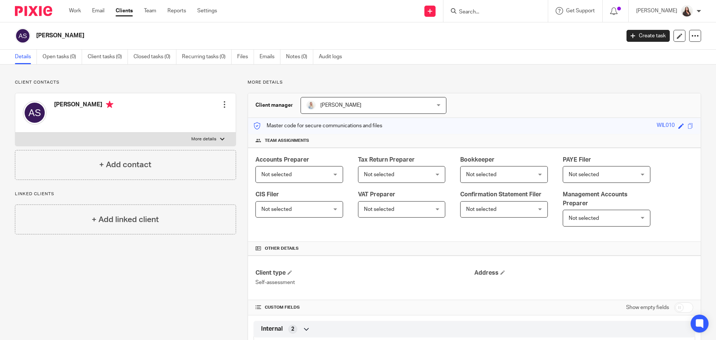
click at [287, 170] on span "Not selected" at bounding box center [293, 174] width 65 height 16
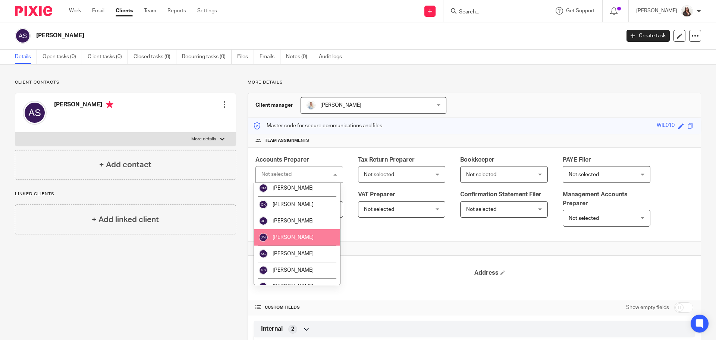
scroll to position [127, 0]
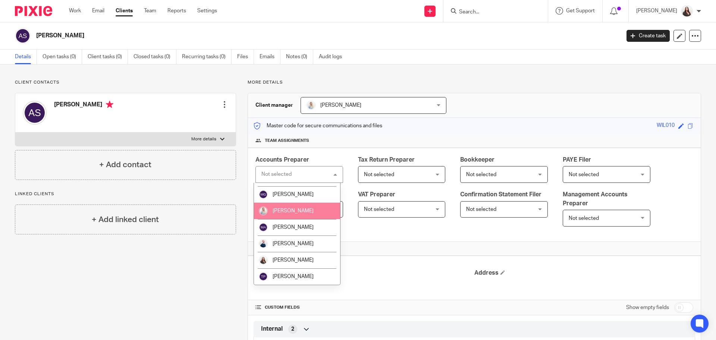
drag, startPoint x: 280, startPoint y: 211, endPoint x: 327, endPoint y: 207, distance: 46.7
click at [280, 211] on span "[PERSON_NAME]" at bounding box center [293, 210] width 41 height 5
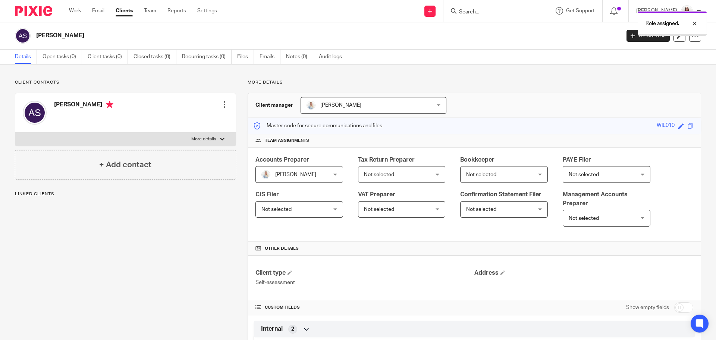
click at [379, 176] on span "Not selected" at bounding box center [379, 174] width 30 height 5
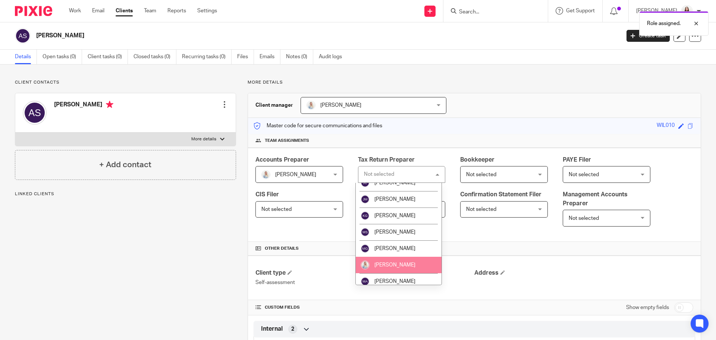
scroll to position [93, 0]
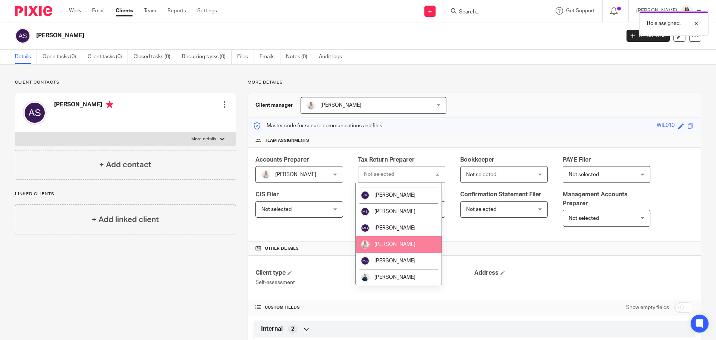
click at [386, 245] on span "[PERSON_NAME]" at bounding box center [394, 244] width 41 height 5
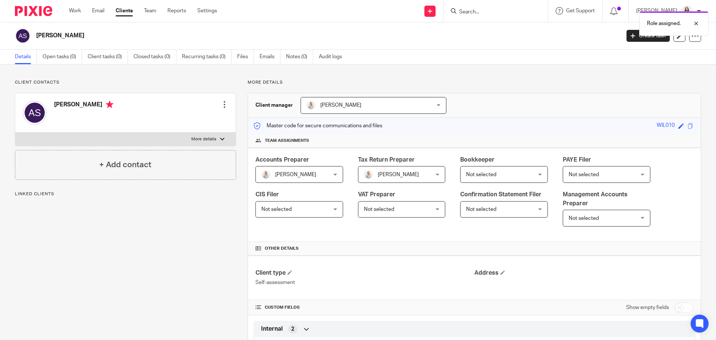
click at [467, 175] on span "Not selected" at bounding box center [481, 174] width 30 height 5
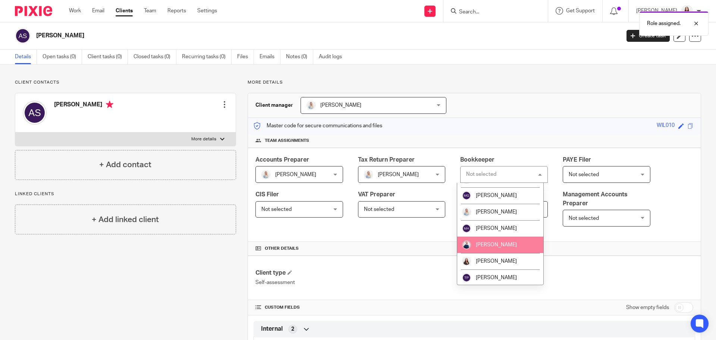
scroll to position [127, 0]
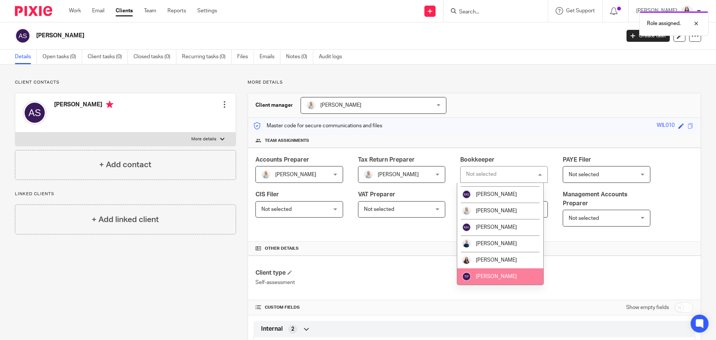
click at [491, 275] on span "[PERSON_NAME]" at bounding box center [496, 276] width 41 height 5
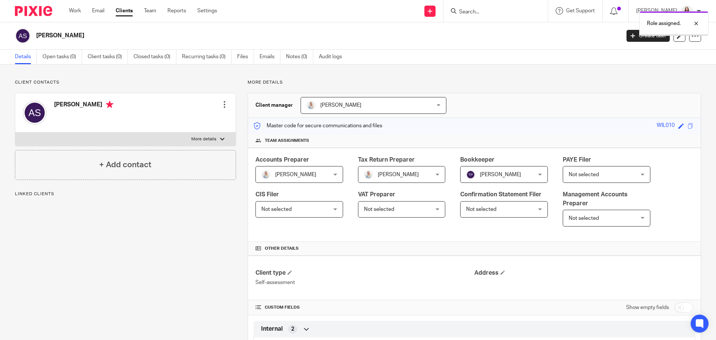
click span "Not selected"
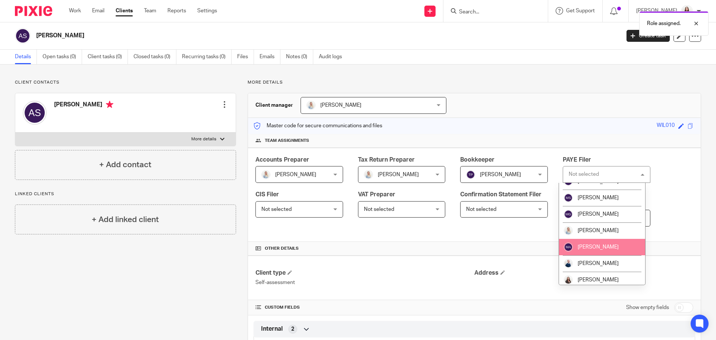
scroll to position [127, 0]
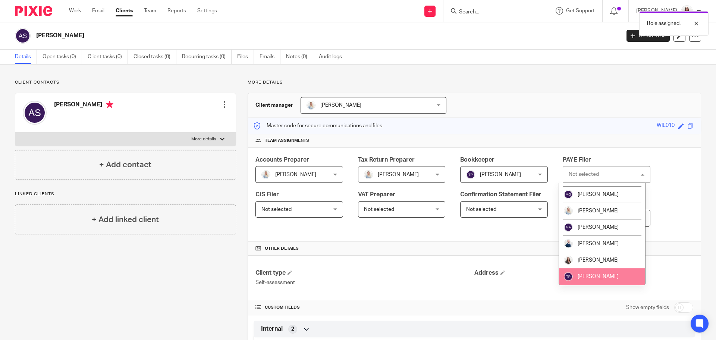
click span "Tia Preece"
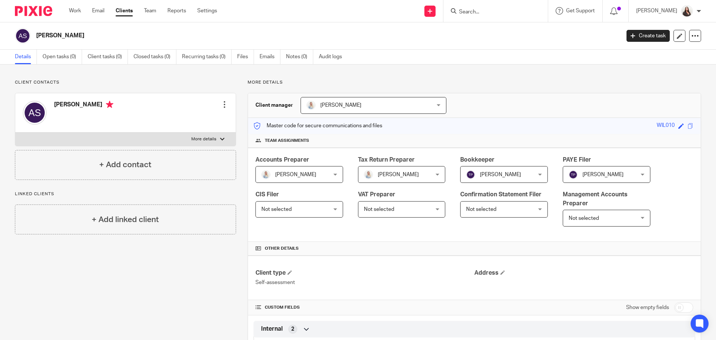
click at [326, 205] on span "Not selected" at bounding box center [293, 209] width 65 height 16
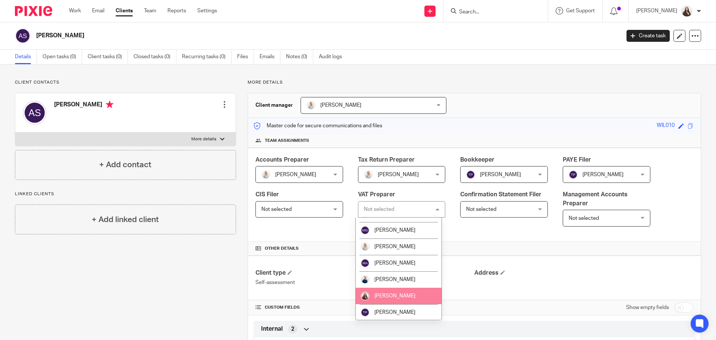
scroll to position [126, 0]
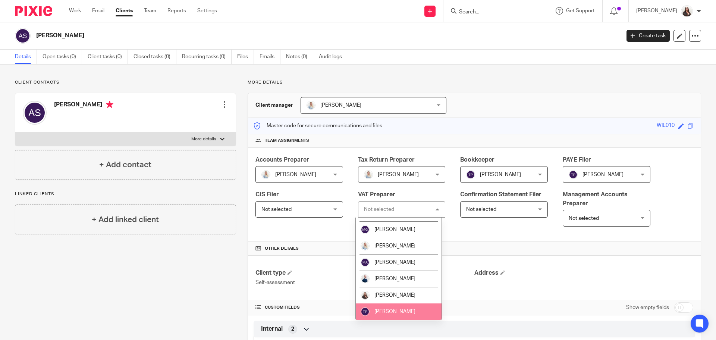
click at [387, 308] on li "[PERSON_NAME]" at bounding box center [399, 311] width 86 height 16
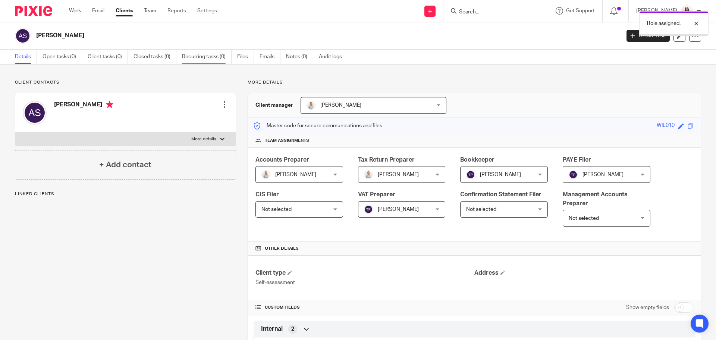
click at [207, 58] on link "Recurring tasks (0)" at bounding box center [207, 57] width 50 height 15
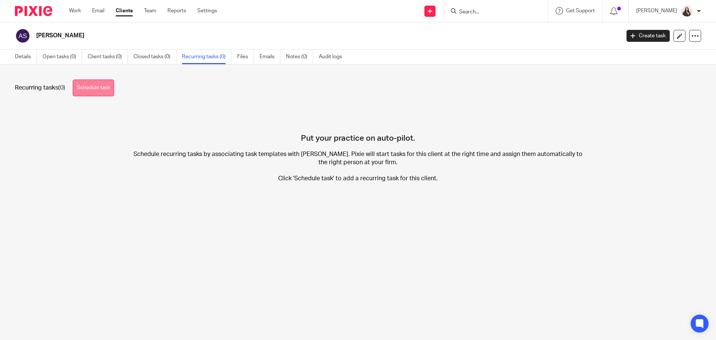
click at [103, 85] on link "Schedule task" at bounding box center [93, 87] width 41 height 17
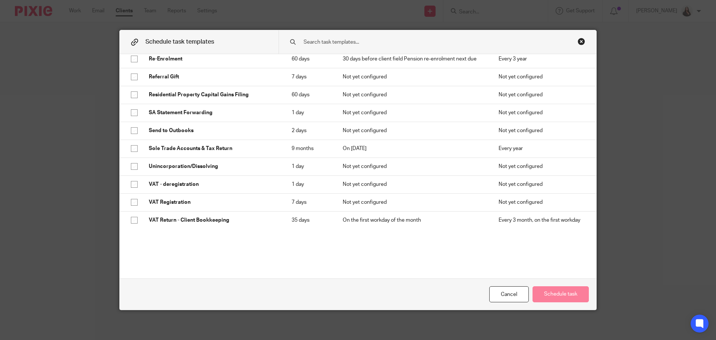
scroll to position [858, 0]
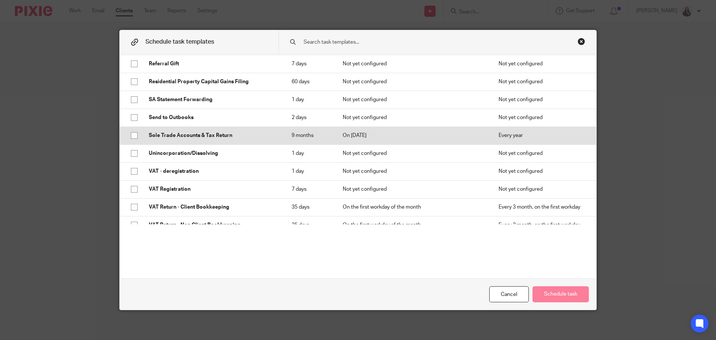
click at [180, 139] on p "Sole Trade Accounts & Tax Return" at bounding box center [213, 135] width 128 height 7
checkbox input "true"
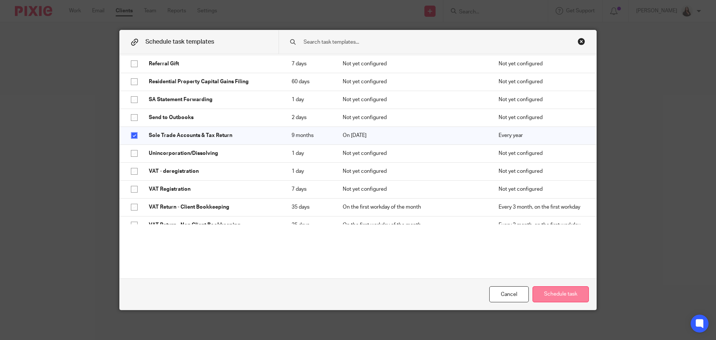
click at [571, 294] on button "Schedule task" at bounding box center [561, 294] width 56 height 16
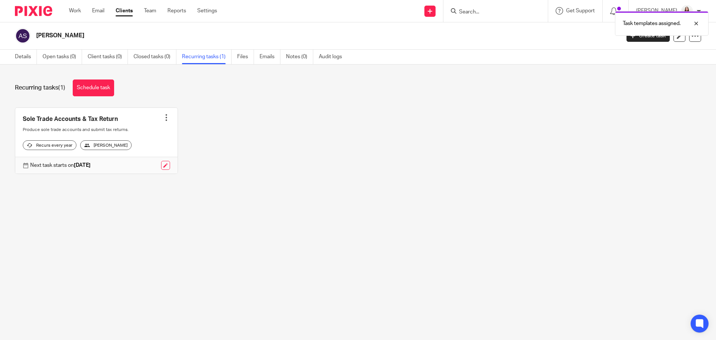
drag, startPoint x: 167, startPoint y: 121, endPoint x: 173, endPoint y: 125, distance: 7.0
drag, startPoint x: 173, startPoint y: 125, endPoint x: 180, endPoint y: 162, distance: 37.9
click at [385, 132] on div "Sole Trade Accounts & Tax Return Create task Clone template Recalculate schedul…" at bounding box center [352, 146] width 698 height 78
click at [95, 87] on link "Schedule task" at bounding box center [93, 87] width 41 height 17
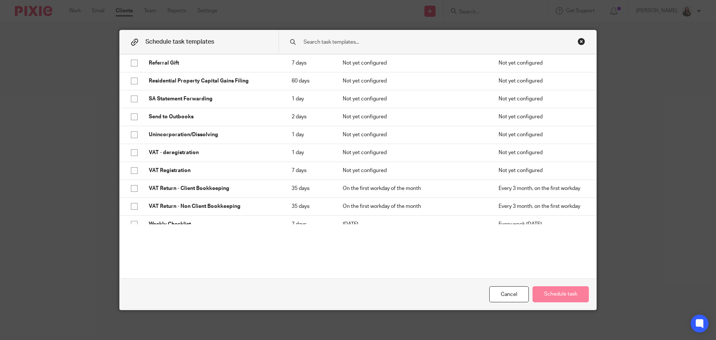
scroll to position [890, 0]
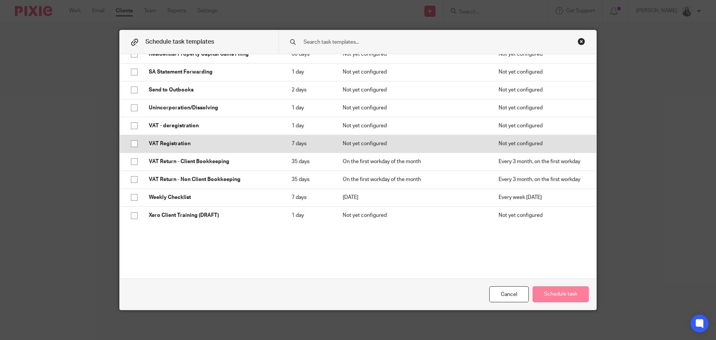
click at [130, 144] on input "checkbox" at bounding box center [134, 143] width 14 height 14
click at [130, 143] on input "checkbox" at bounding box center [134, 143] width 14 height 14
checkbox input "false"
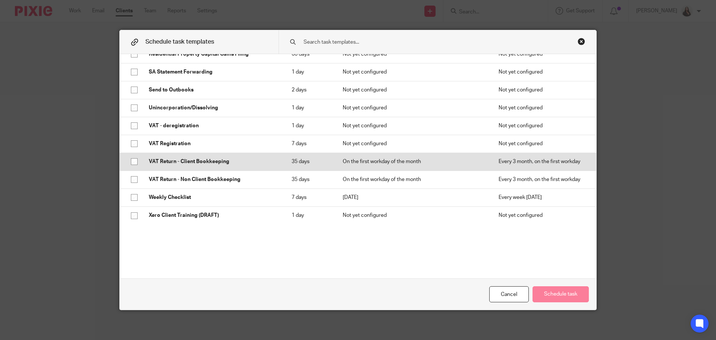
click at [131, 160] on input "checkbox" at bounding box center [134, 161] width 14 height 14
checkbox input "true"
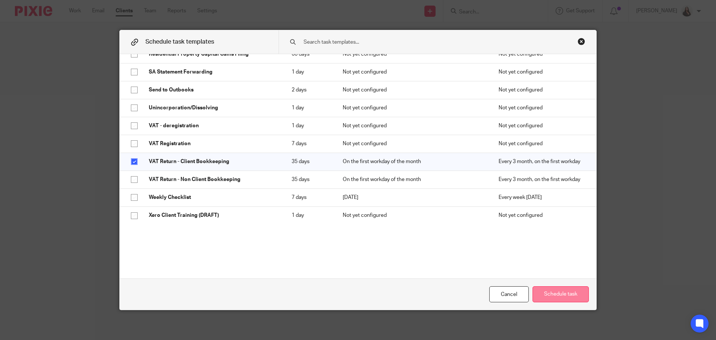
click at [563, 293] on button "Schedule task" at bounding box center [561, 294] width 56 height 16
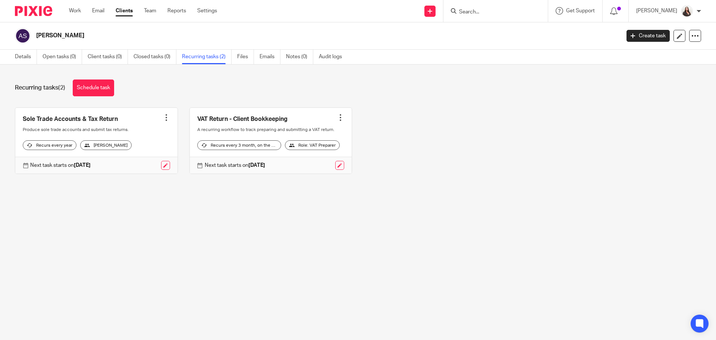
click at [337, 116] on div at bounding box center [340, 117] width 7 height 7
click at [313, 166] on span "Cancel schedule" at bounding box center [307, 164] width 39 height 5
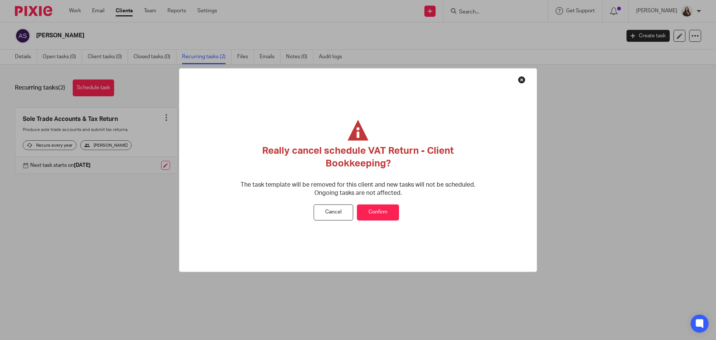
click at [380, 210] on button "Confirm" at bounding box center [378, 212] width 42 height 16
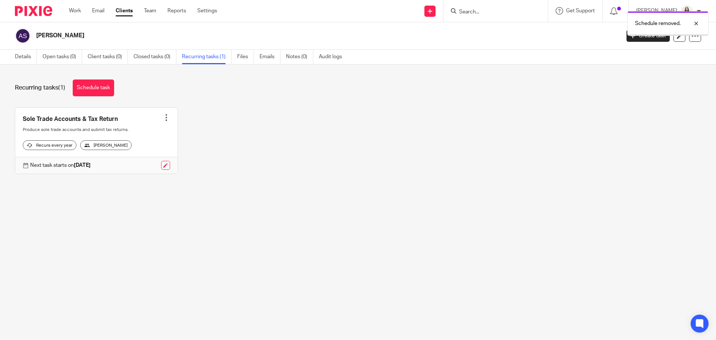
click at [101, 89] on link "Schedule task" at bounding box center [93, 87] width 41 height 17
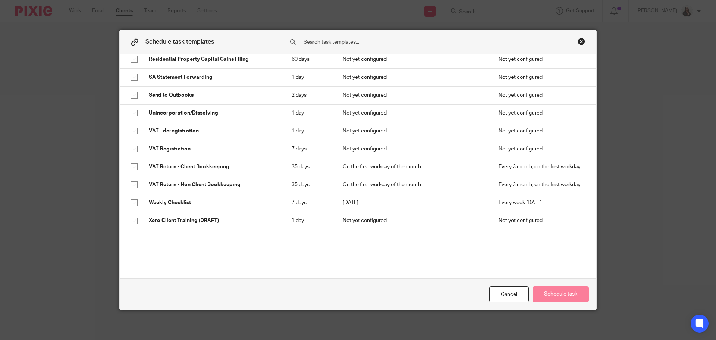
scroll to position [890, 0]
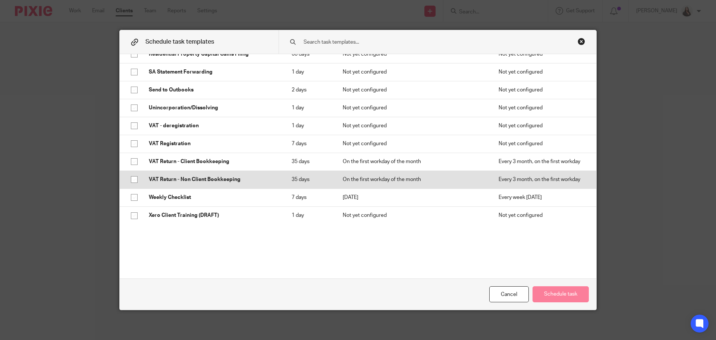
click at [219, 178] on p "VAT Return - Non Client Bookkeeping" at bounding box center [213, 179] width 128 height 7
checkbox input "true"
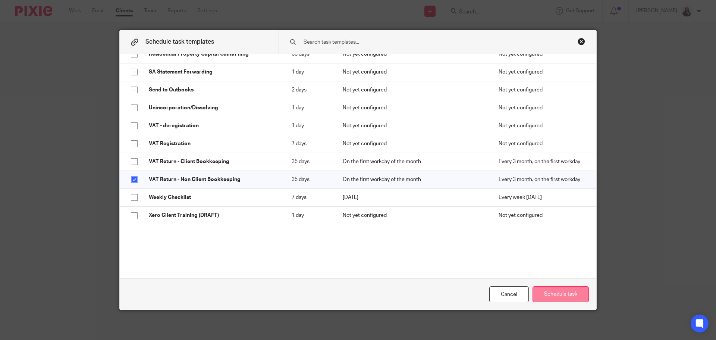
click at [574, 293] on button "Schedule task" at bounding box center [561, 294] width 56 height 16
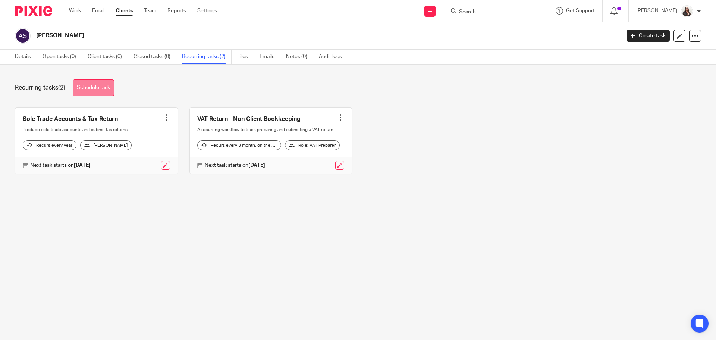
drag, startPoint x: 103, startPoint y: 90, endPoint x: 105, endPoint y: 84, distance: 5.4
click at [103, 89] on link "Schedule task" at bounding box center [93, 87] width 41 height 17
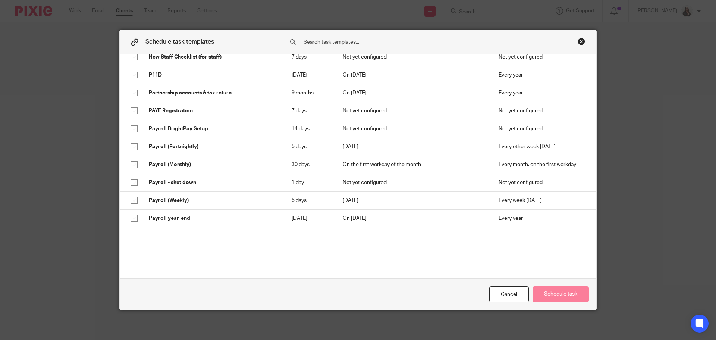
scroll to position [587, 0]
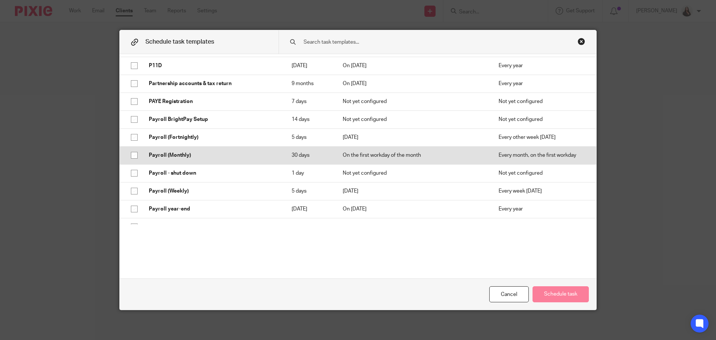
click at [175, 164] on td "Payroll (Monthly)" at bounding box center [212, 155] width 143 height 18
checkbox input "true"
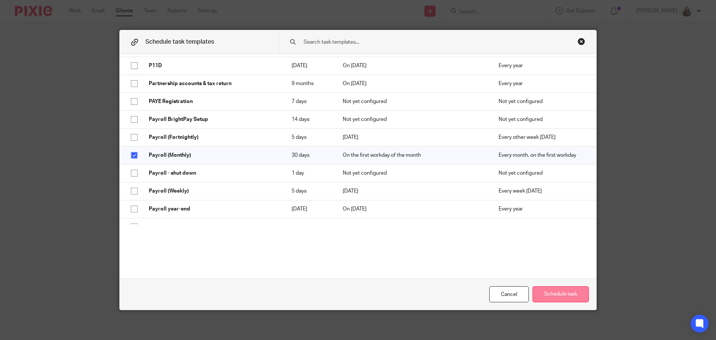
click at [556, 296] on button "Schedule task" at bounding box center [561, 294] width 56 height 16
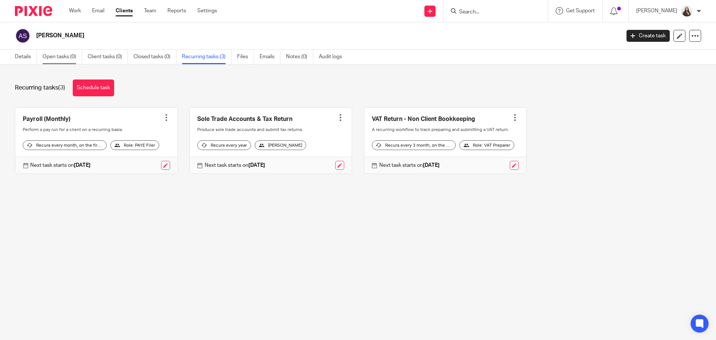
click at [53, 57] on link "Open tasks (0)" at bounding box center [63, 57] width 40 height 15
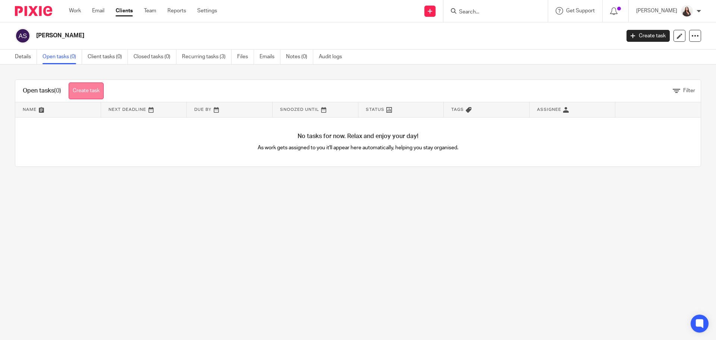
click at [87, 91] on link "Create task" at bounding box center [86, 90] width 35 height 17
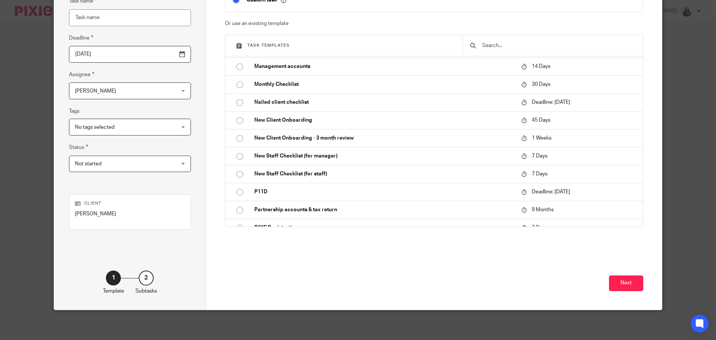
scroll to position [430, 0]
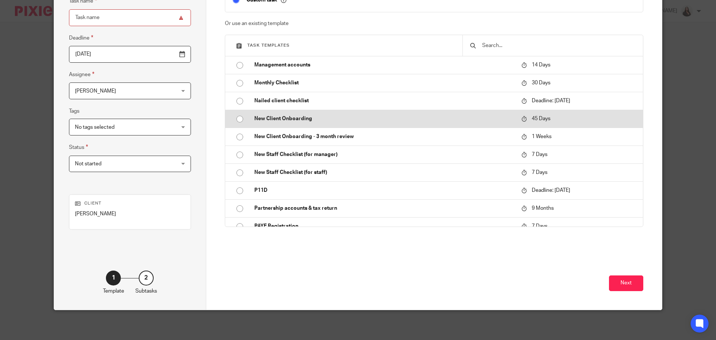
click at [267, 118] on p "New Client Onboarding" at bounding box center [384, 118] width 260 height 7
type input "2025-10-06"
type input "New Client Onboarding"
checkbox input "false"
radio input "true"
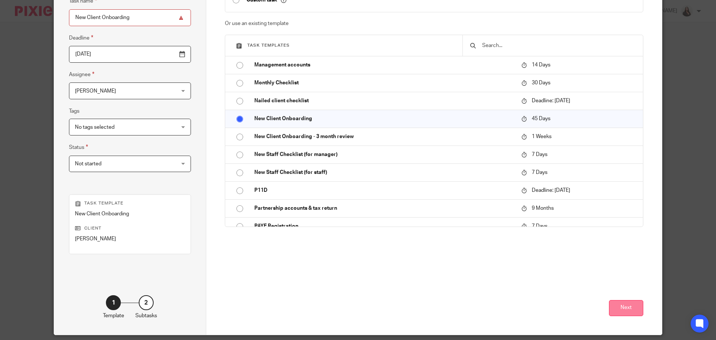
click at [630, 309] on button "Next" at bounding box center [626, 308] width 34 height 16
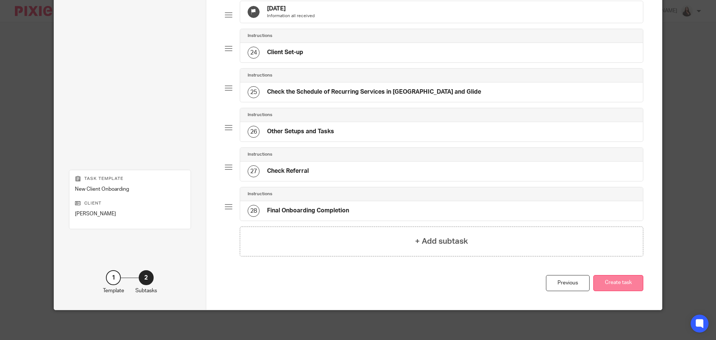
scroll to position [923, 0]
click at [623, 291] on button "Create task" at bounding box center [618, 283] width 50 height 16
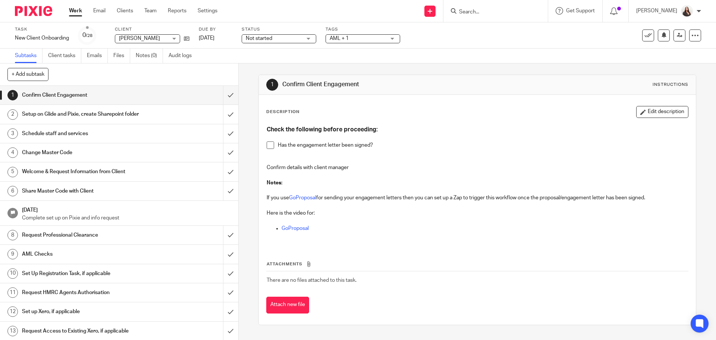
click at [269, 146] on span at bounding box center [270, 144] width 7 height 7
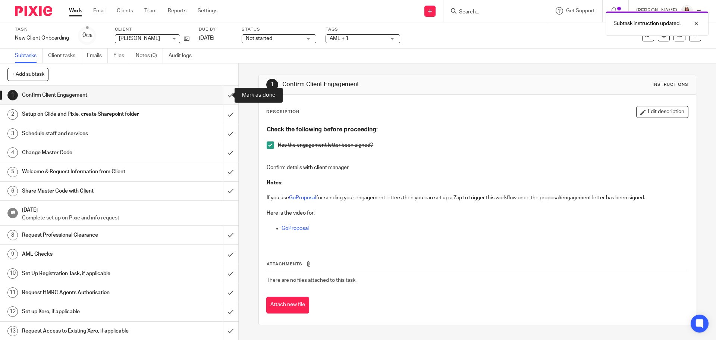
click at [221, 94] on input "submit" at bounding box center [119, 95] width 238 height 19
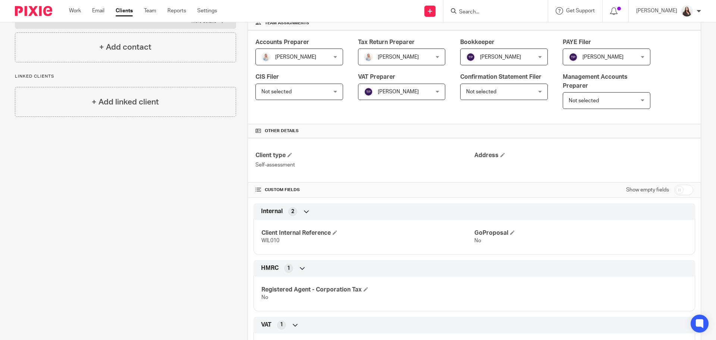
scroll to position [149, 0]
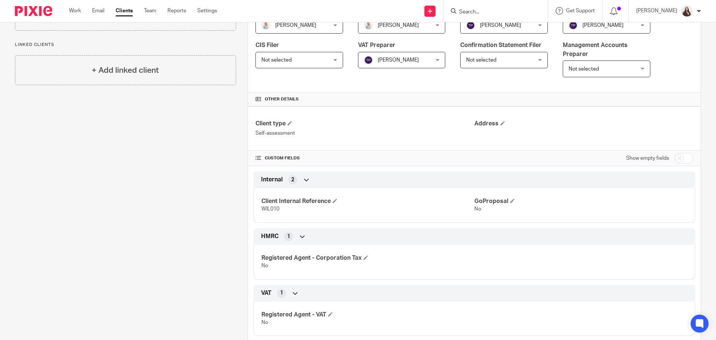
click at [677, 157] on input "checkbox" at bounding box center [683, 158] width 19 height 10
checkbox input "true"
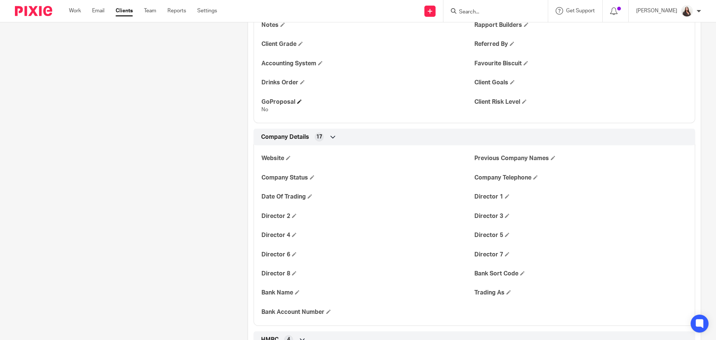
scroll to position [354, 0]
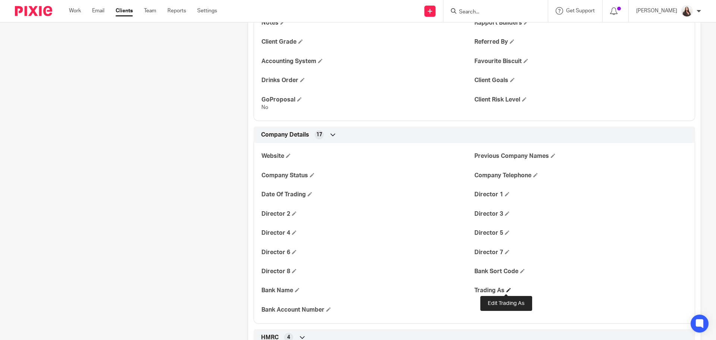
click at [507, 291] on span at bounding box center [508, 290] width 4 height 4
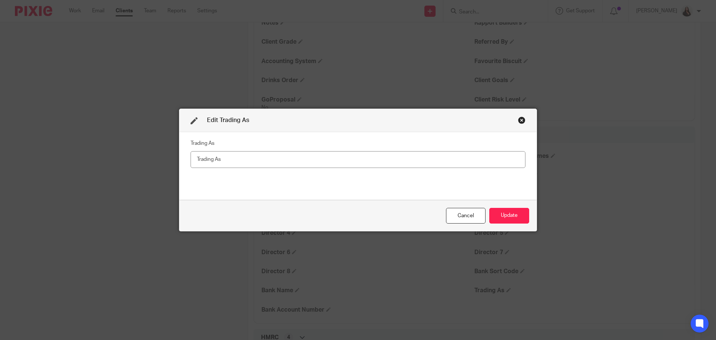
click at [226, 157] on input "text" at bounding box center [358, 159] width 335 height 17
type input "Wild Bird Food Store"
click at [504, 212] on button "Update" at bounding box center [509, 216] width 40 height 16
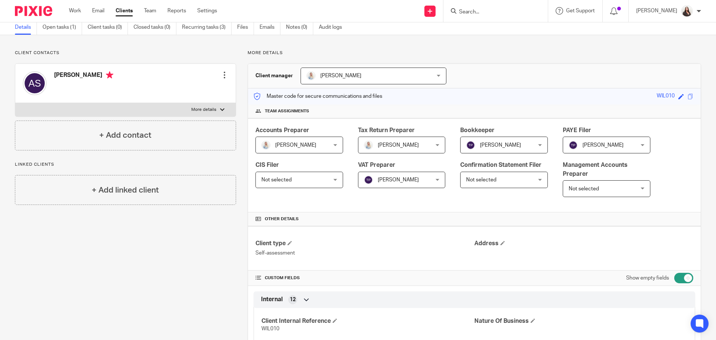
scroll to position [0, 0]
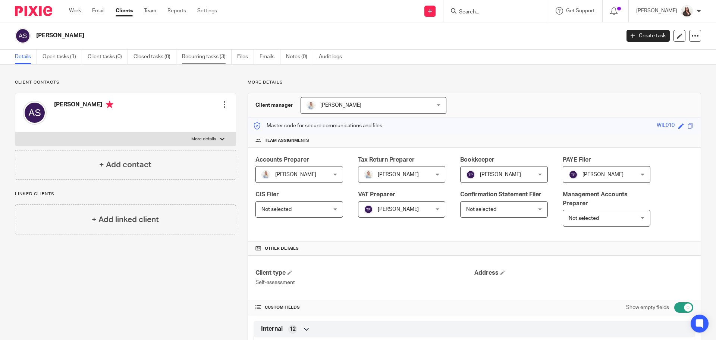
click at [210, 55] on link "Recurring tasks (3)" at bounding box center [207, 57] width 50 height 15
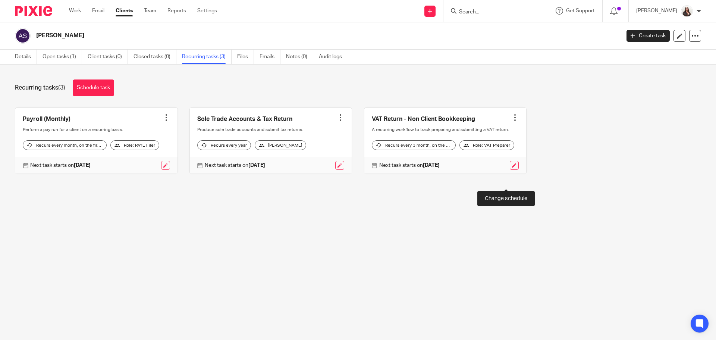
click at [510, 170] on link at bounding box center [514, 165] width 9 height 9
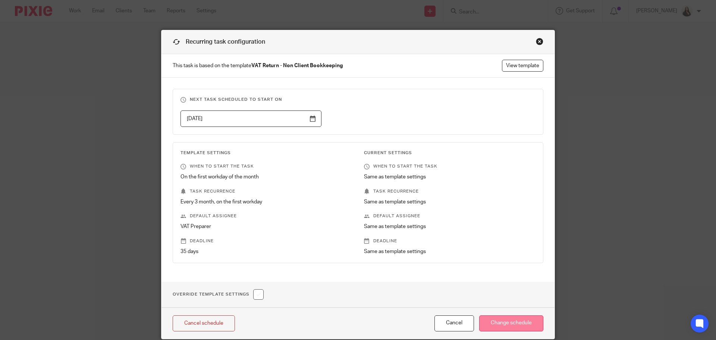
click at [494, 321] on input "Change schedule" at bounding box center [511, 323] width 64 height 16
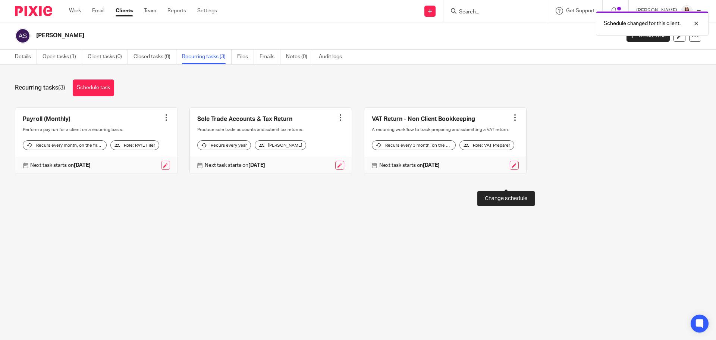
click at [510, 170] on link at bounding box center [514, 165] width 9 height 9
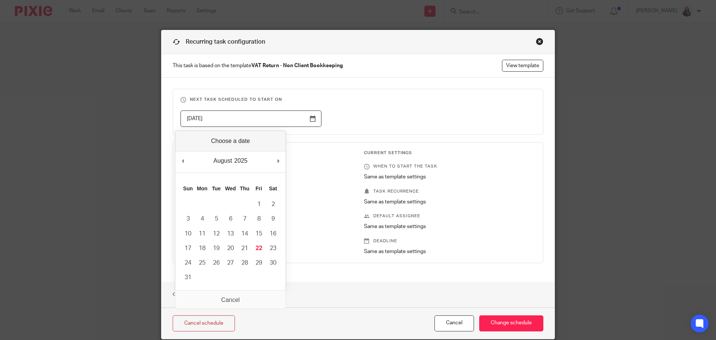
click at [311, 119] on input "[DATE]" at bounding box center [251, 118] width 141 height 17
type input "[DATE]"
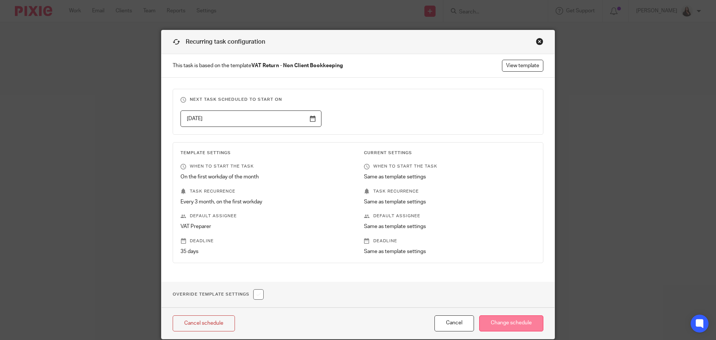
click at [506, 323] on input "Change schedule" at bounding box center [511, 323] width 64 height 16
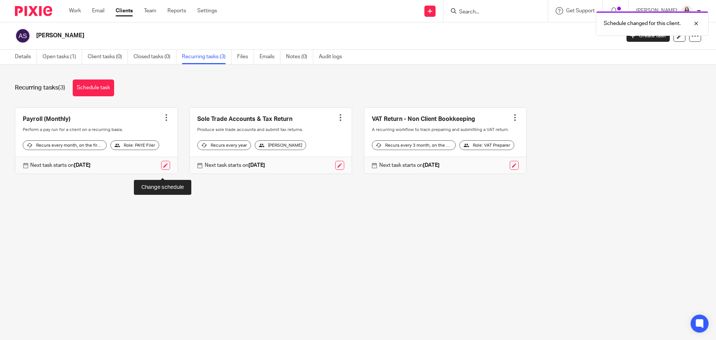
click at [162, 170] on link at bounding box center [165, 165] width 9 height 9
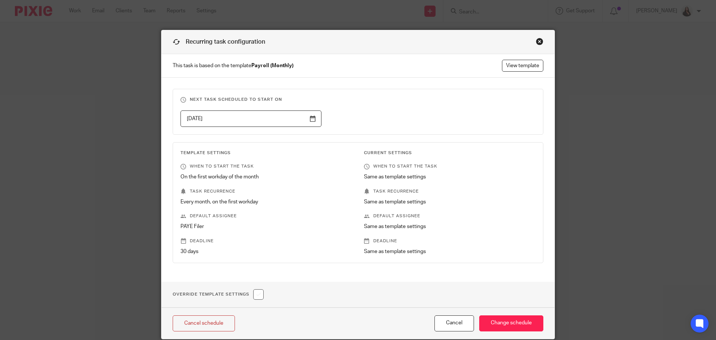
click at [310, 122] on input "[DATE]" at bounding box center [251, 118] width 141 height 17
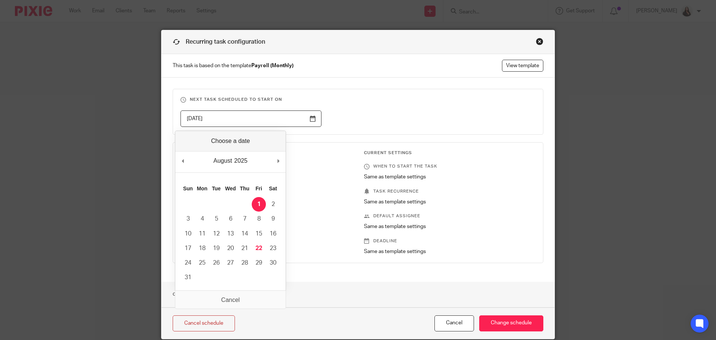
click at [310, 119] on input "[DATE]" at bounding box center [251, 118] width 141 height 17
type input "[DATE]"
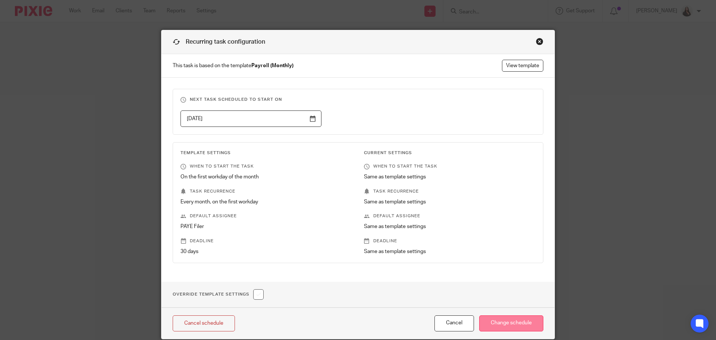
click at [512, 323] on input "Change schedule" at bounding box center [511, 323] width 64 height 16
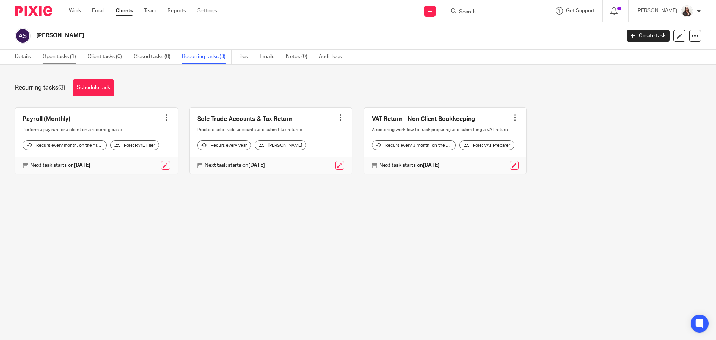
click at [69, 53] on link "Open tasks (1)" at bounding box center [63, 57] width 40 height 15
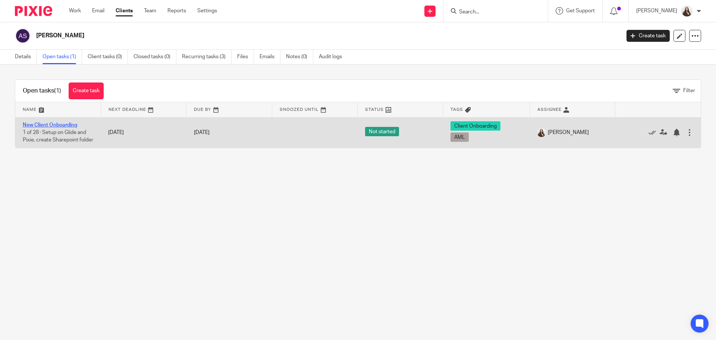
click at [51, 123] on link "New Client Onboarding" at bounding box center [50, 124] width 54 height 5
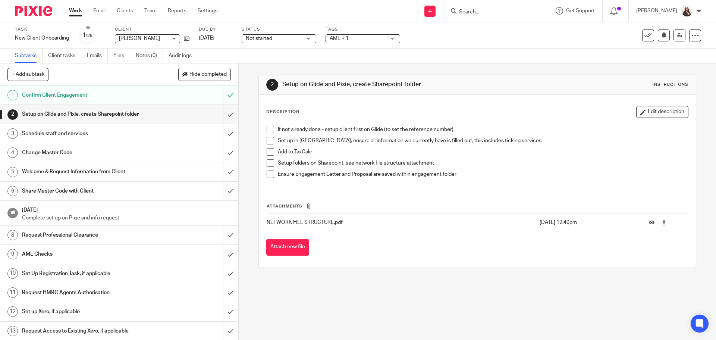
click at [268, 129] on span at bounding box center [270, 129] width 7 height 7
click at [267, 140] on span at bounding box center [270, 140] width 7 height 7
